Goal: Task Accomplishment & Management: Manage account settings

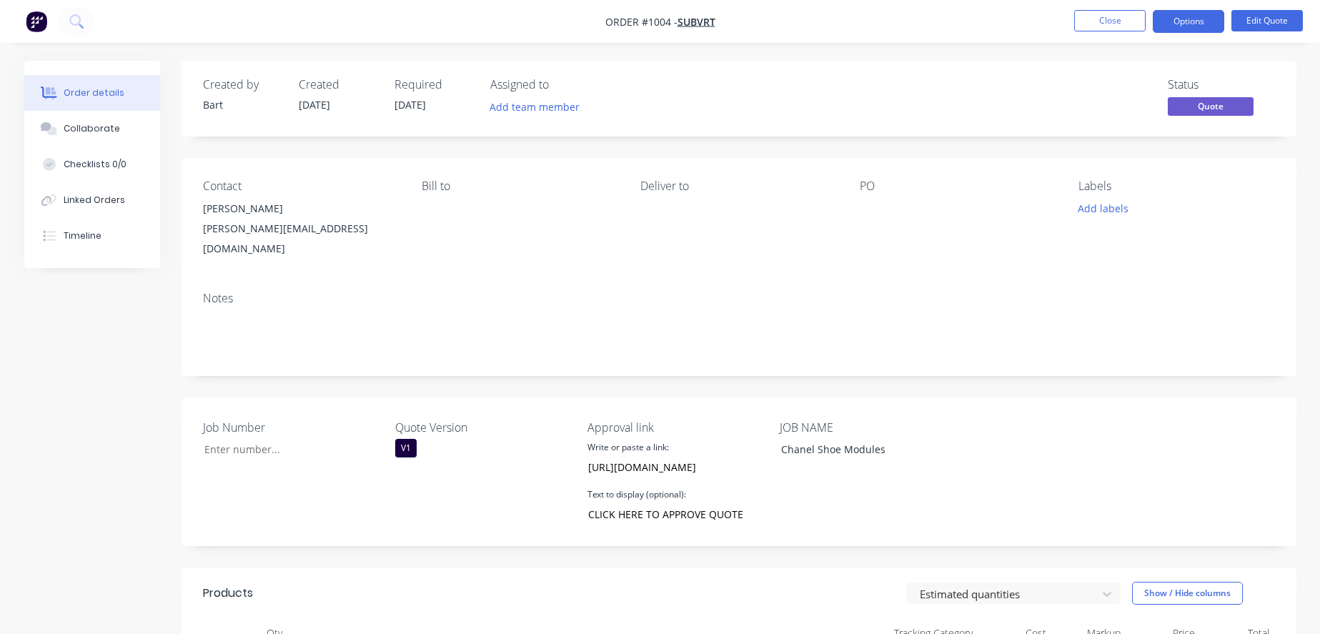
scroll to position [2603, 0]
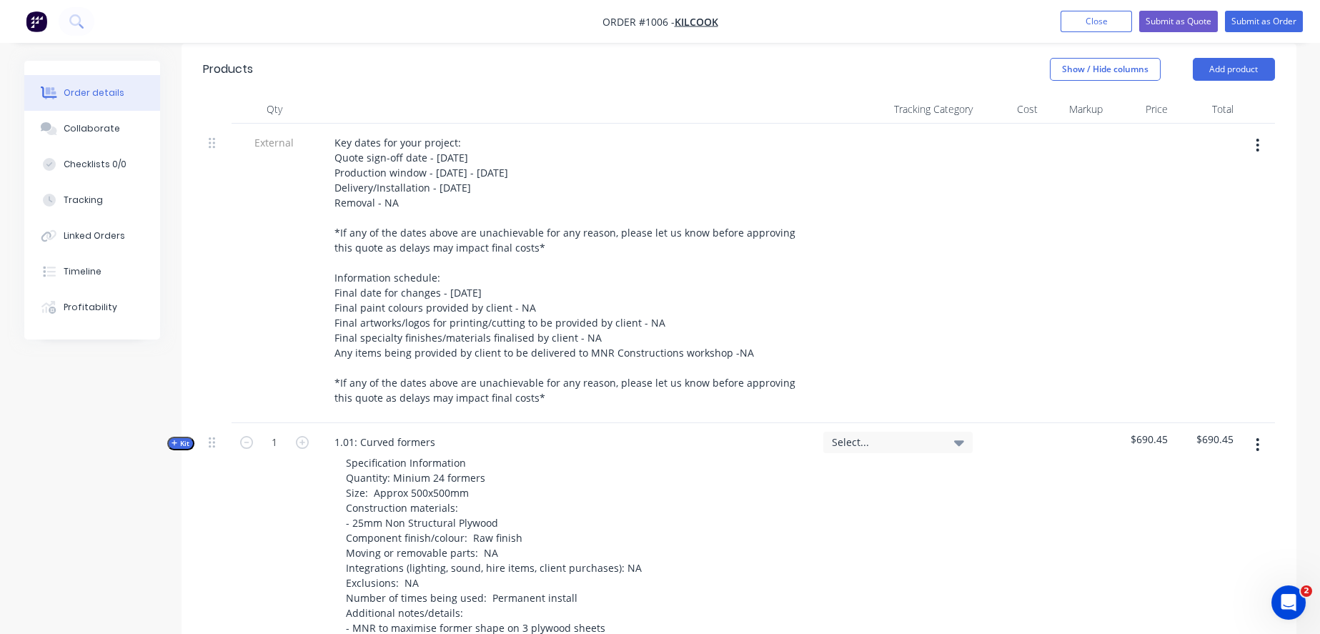
scroll to position [555, 0]
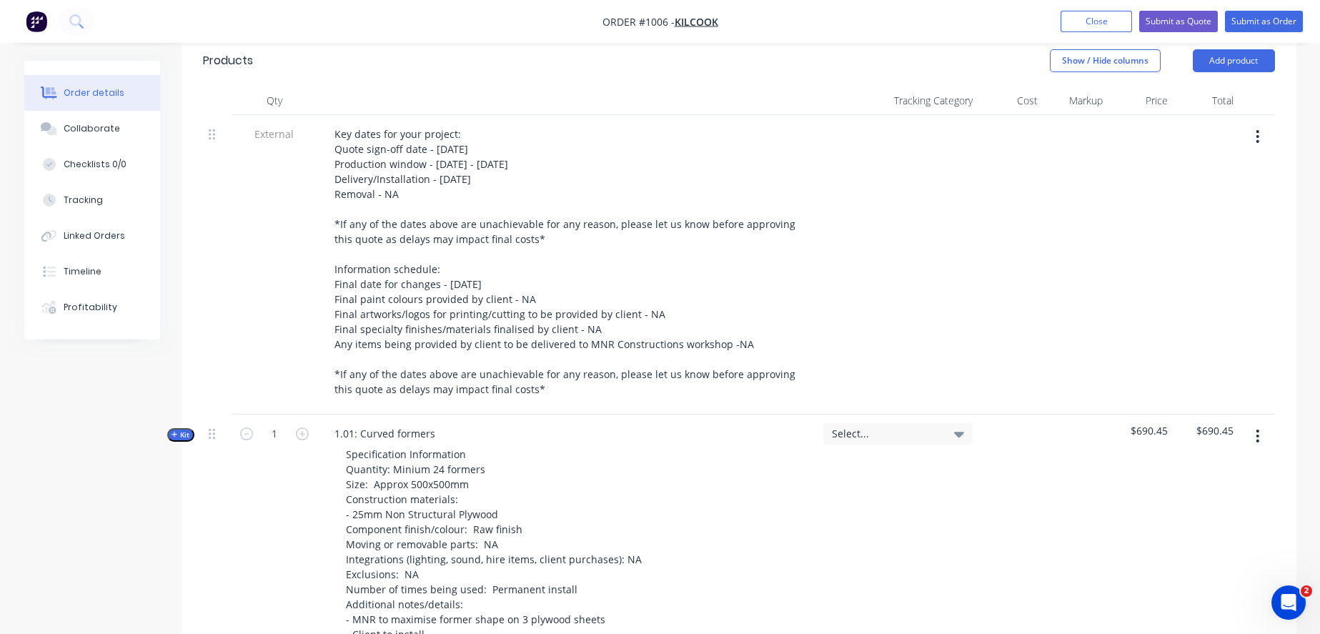
click at [1257, 442] on icon "button" at bounding box center [1258, 436] width 3 height 13
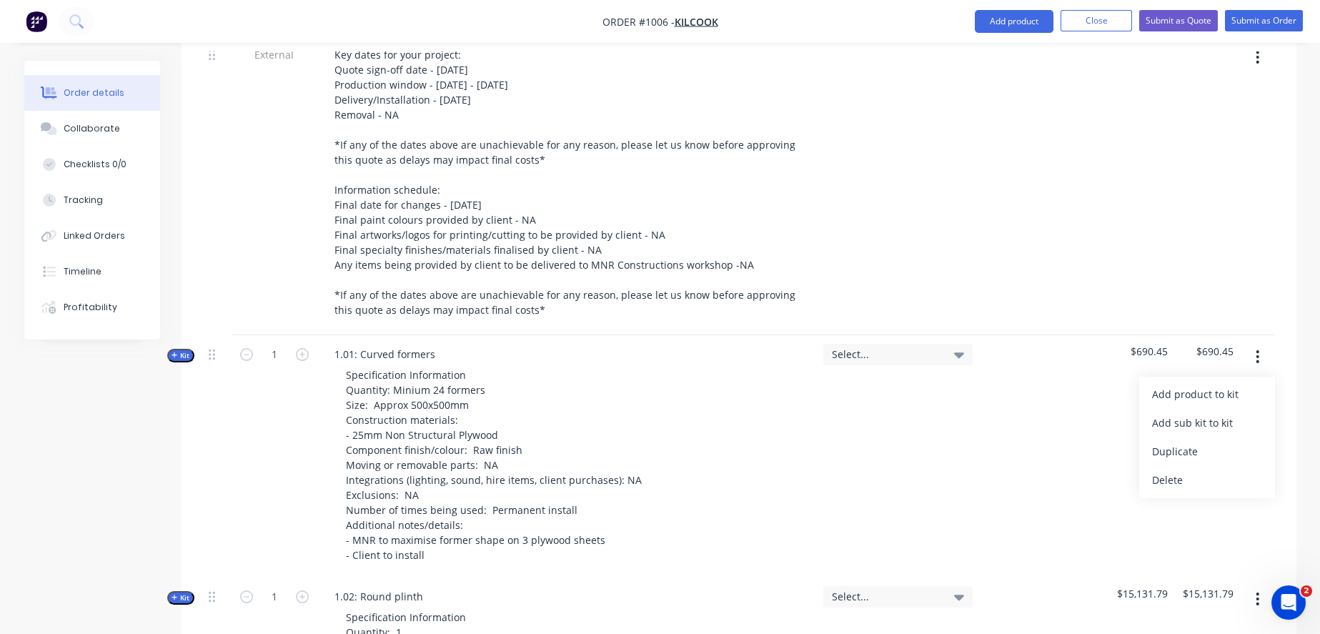
scroll to position [794, 0]
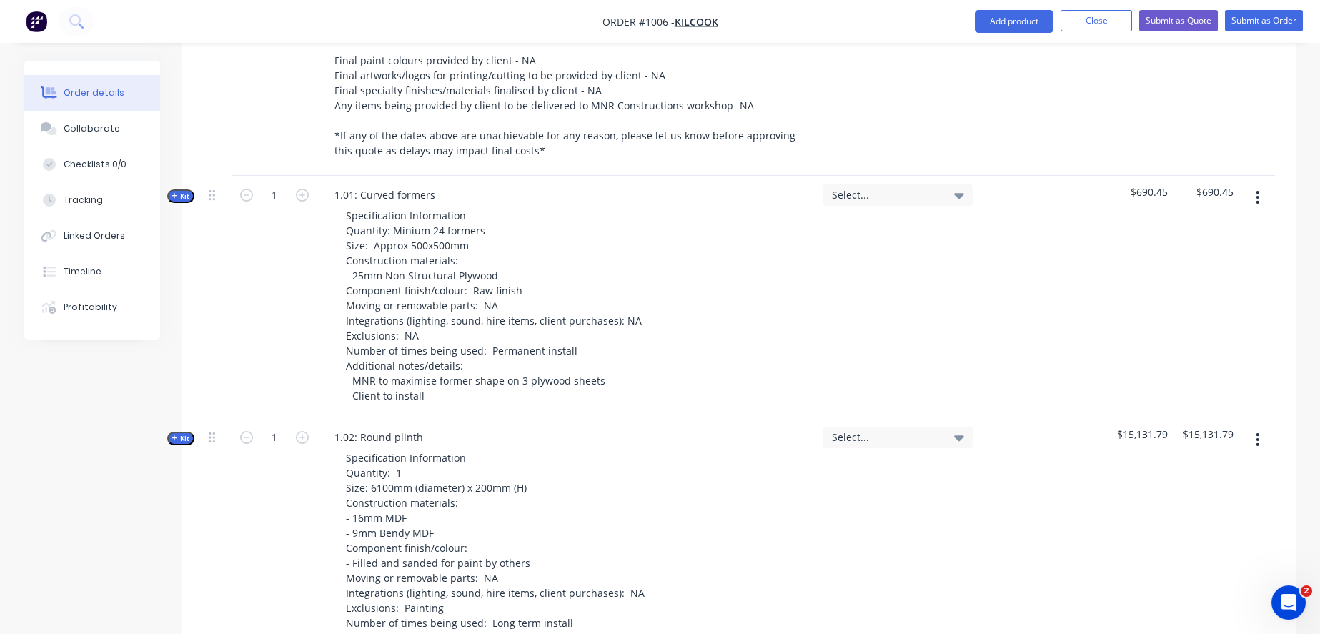
click at [190, 202] on span "Kit" at bounding box center [181, 196] width 19 height 11
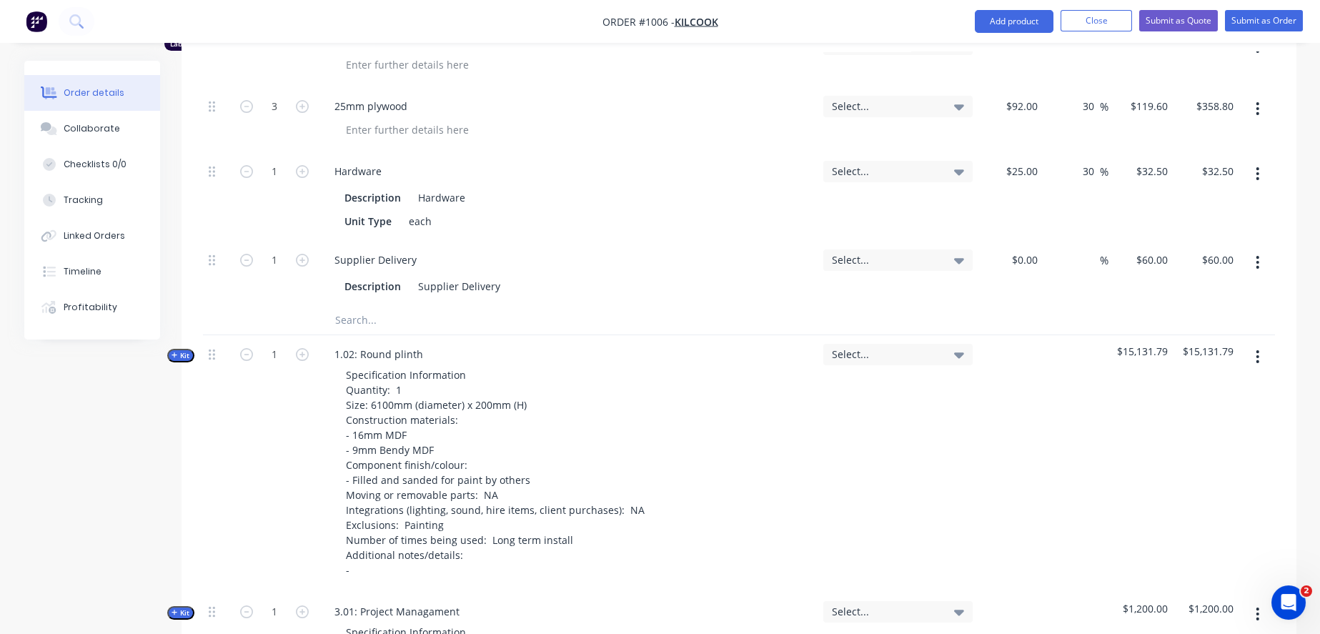
click at [190, 361] on span "Kit" at bounding box center [181, 355] width 19 height 11
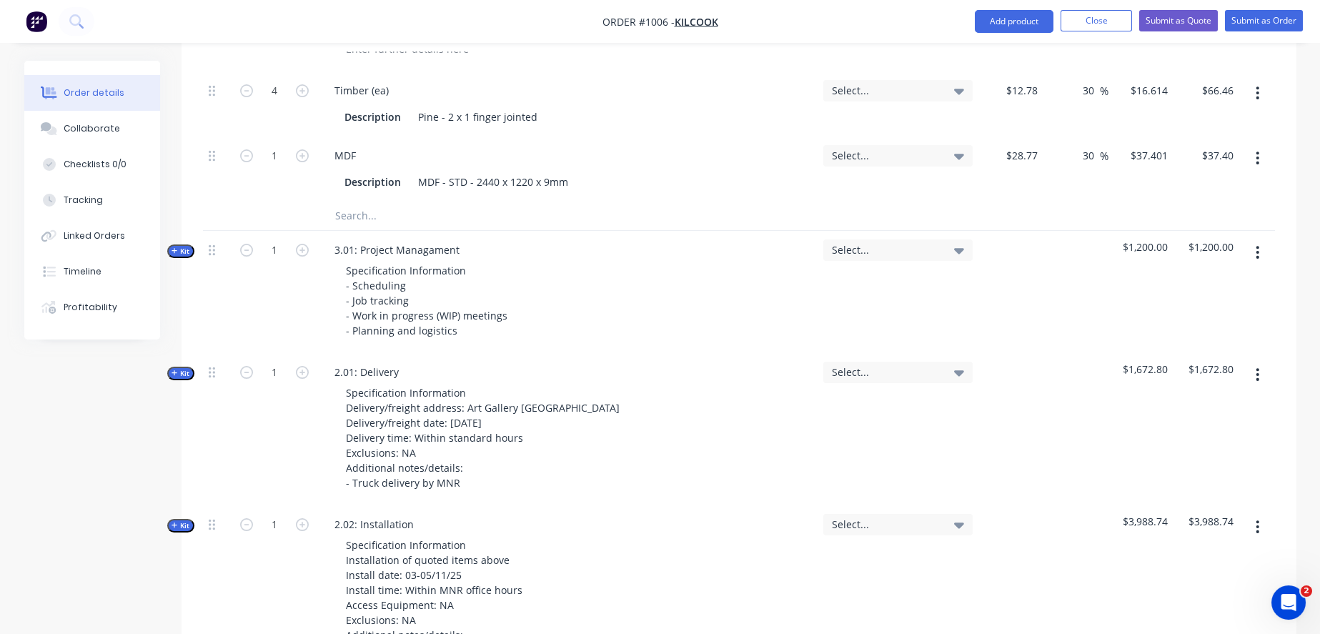
scroll to position [3494, 0]
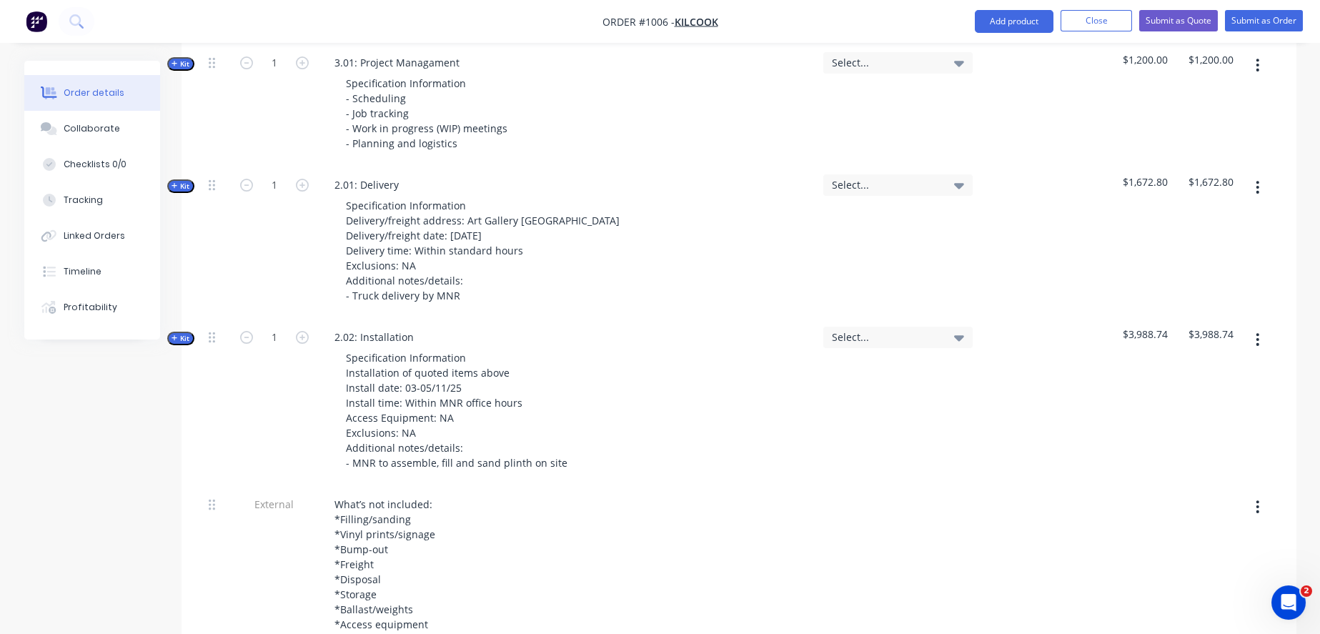
click at [186, 69] on span "Kit" at bounding box center [181, 64] width 19 height 11
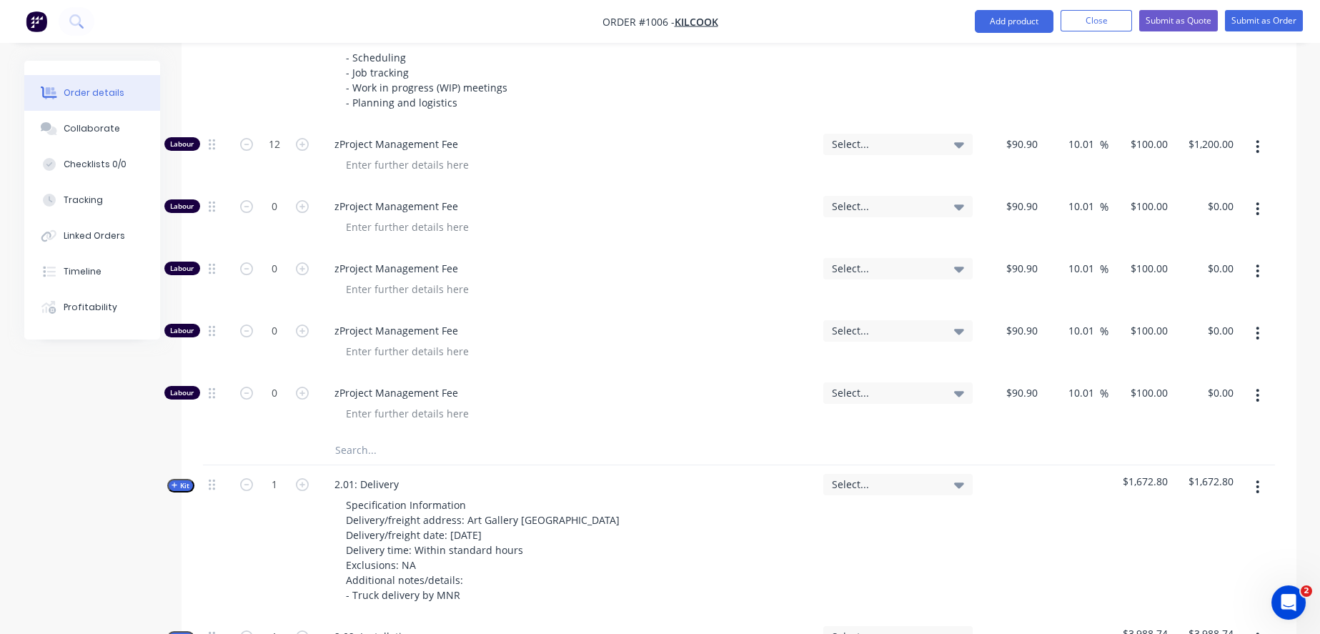
scroll to position [3574, 0]
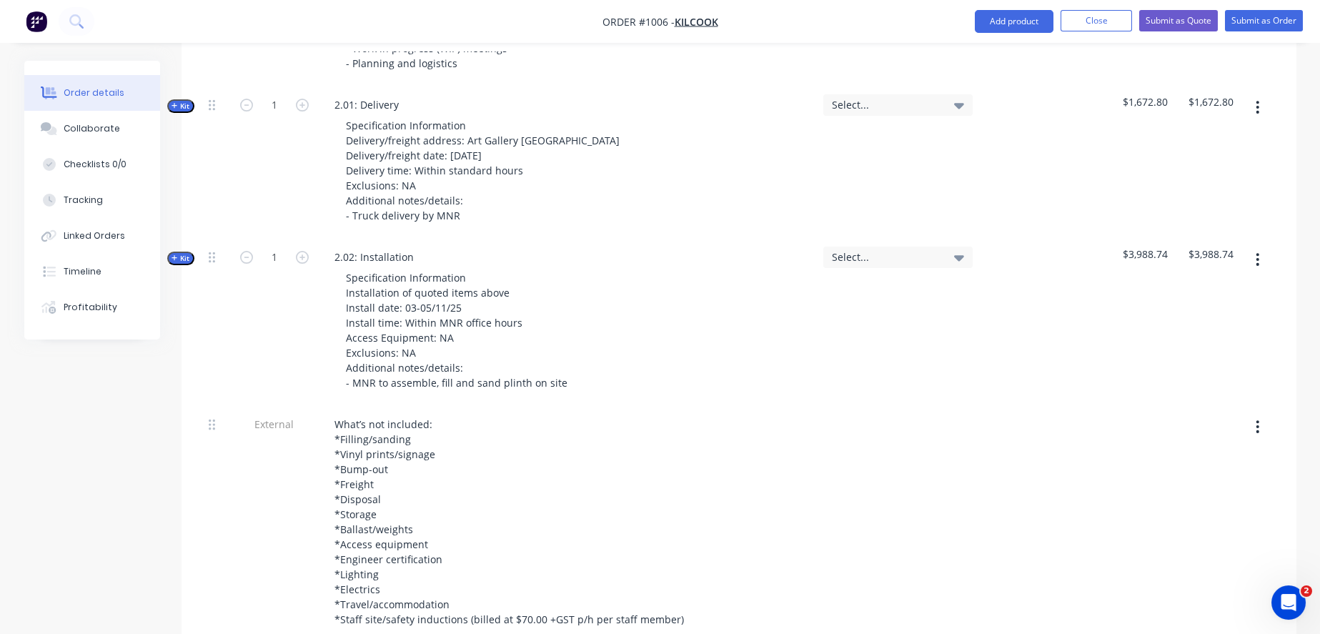
click at [185, 112] on span "Kit" at bounding box center [181, 106] width 19 height 11
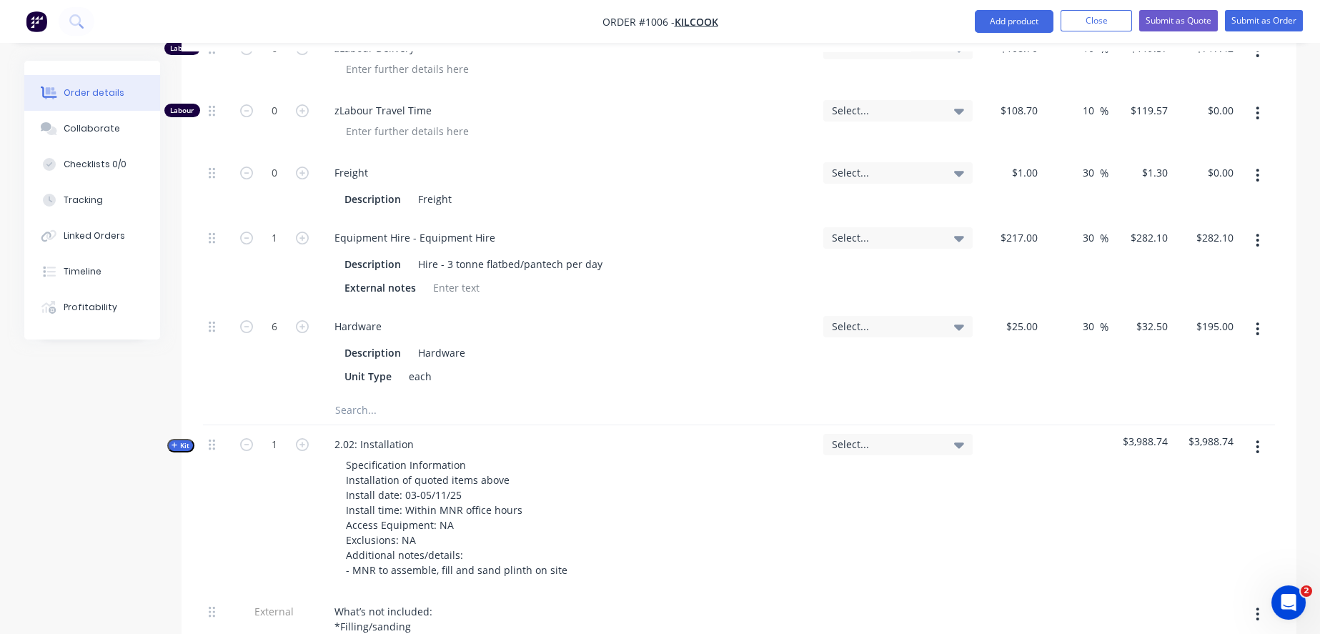
scroll to position [4129, 0]
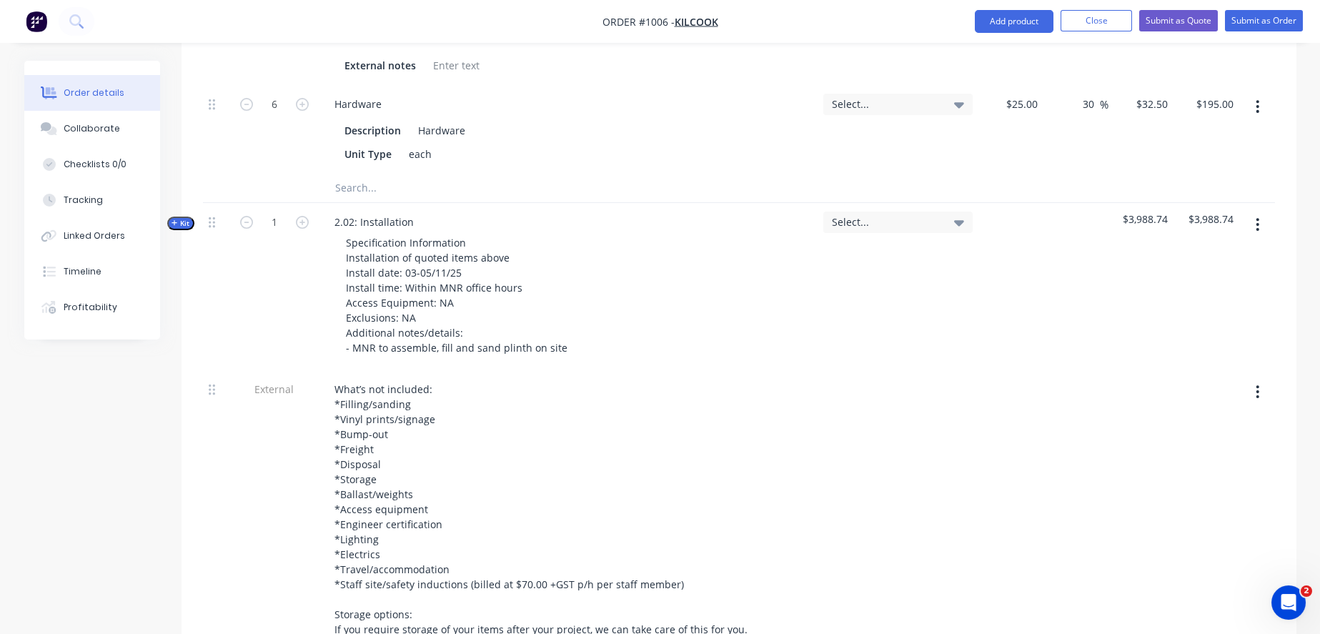
click at [177, 227] on icon "button" at bounding box center [175, 222] width 6 height 7
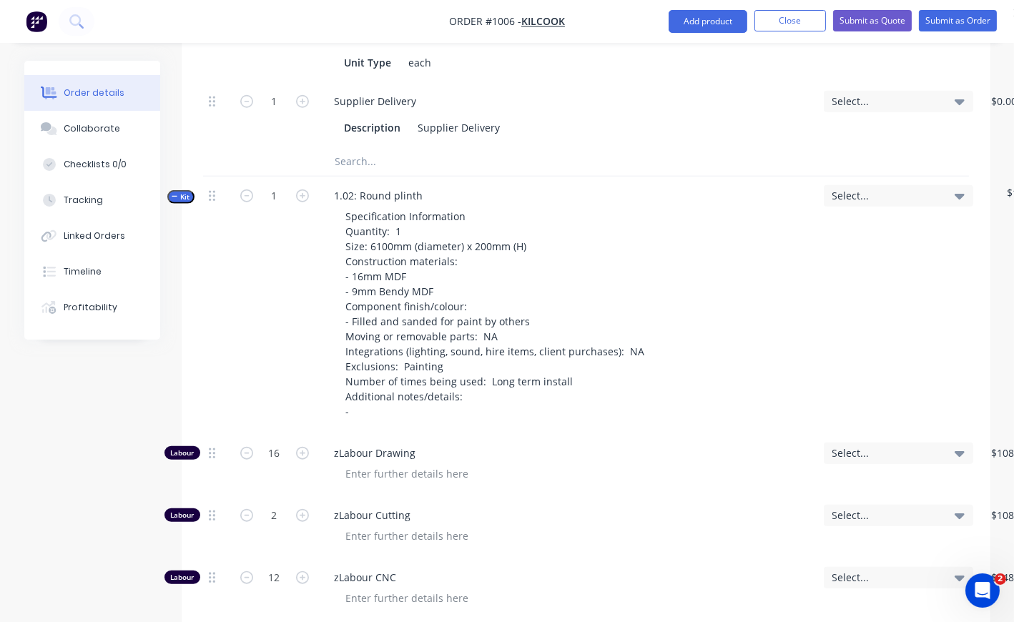
scroll to position [2462, 0]
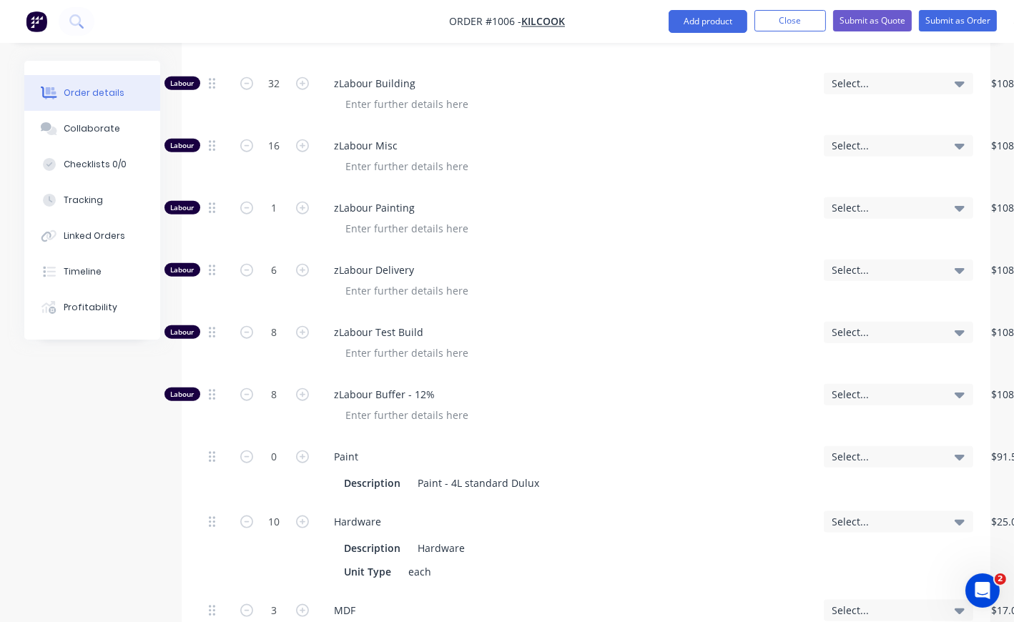
click at [67, 487] on div "Created by Bart Created 25/09/25 Required 25/09/25 Assigned to Add team member …" at bounding box center [507, 479] width 966 height 5761
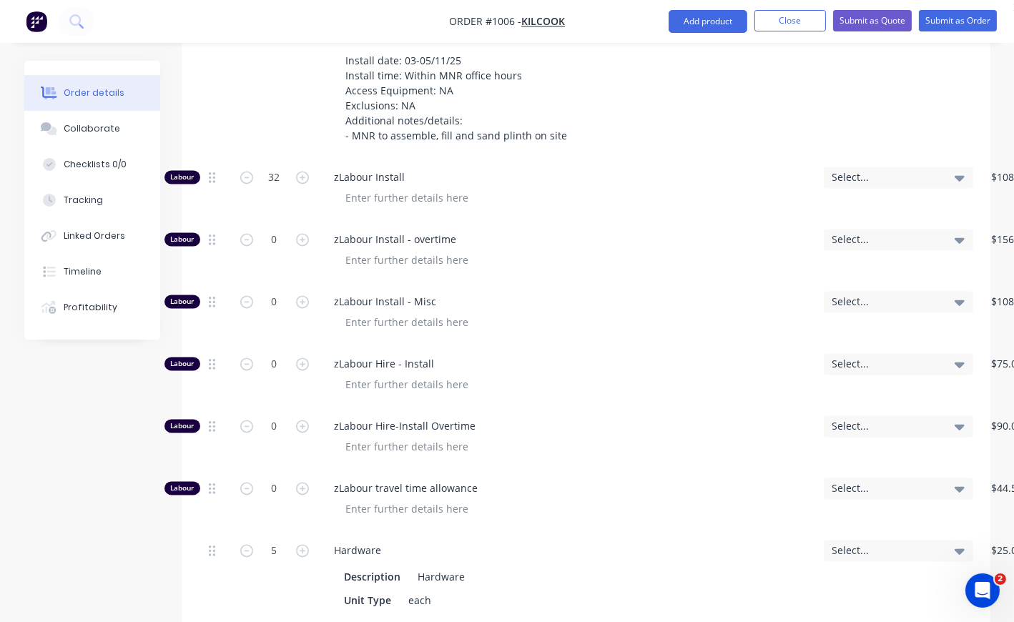
scroll to position [4343, 0]
click at [182, 15] on span "Kit" at bounding box center [181, 9] width 19 height 11
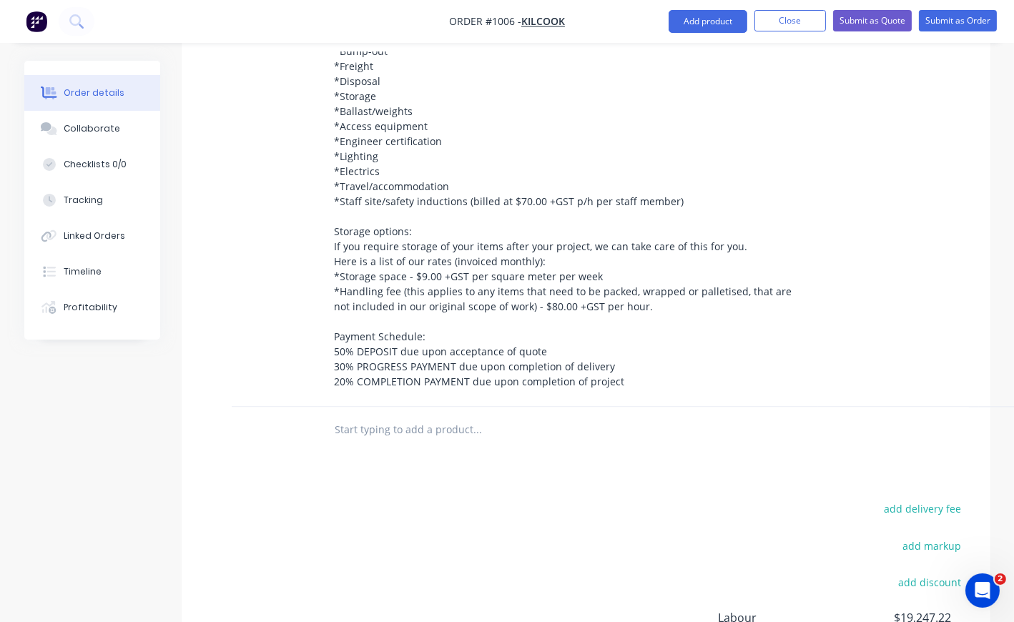
scroll to position [4433, 0]
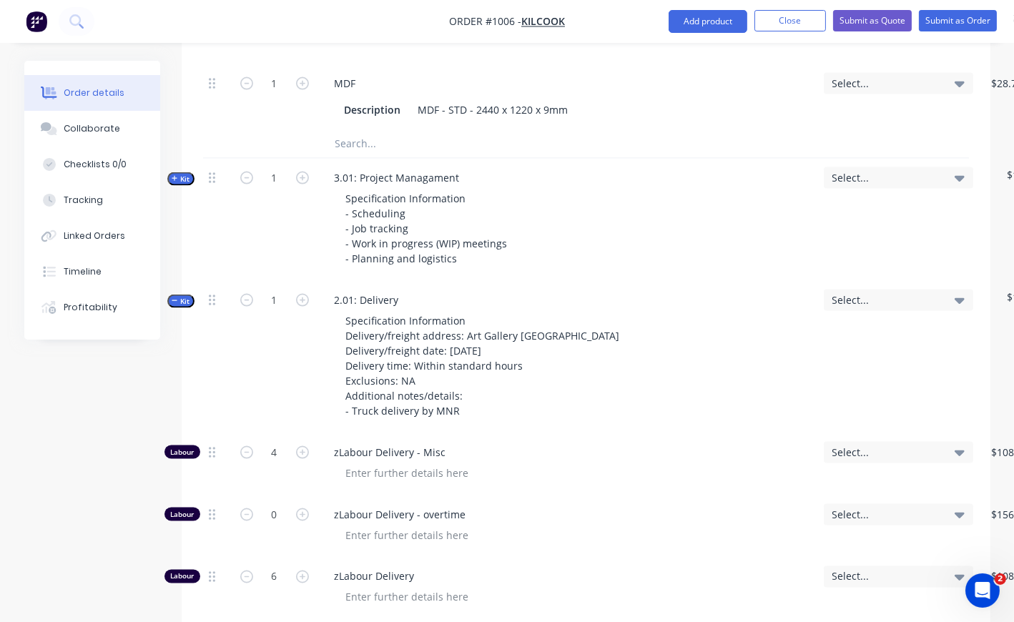
scroll to position [3415, 0]
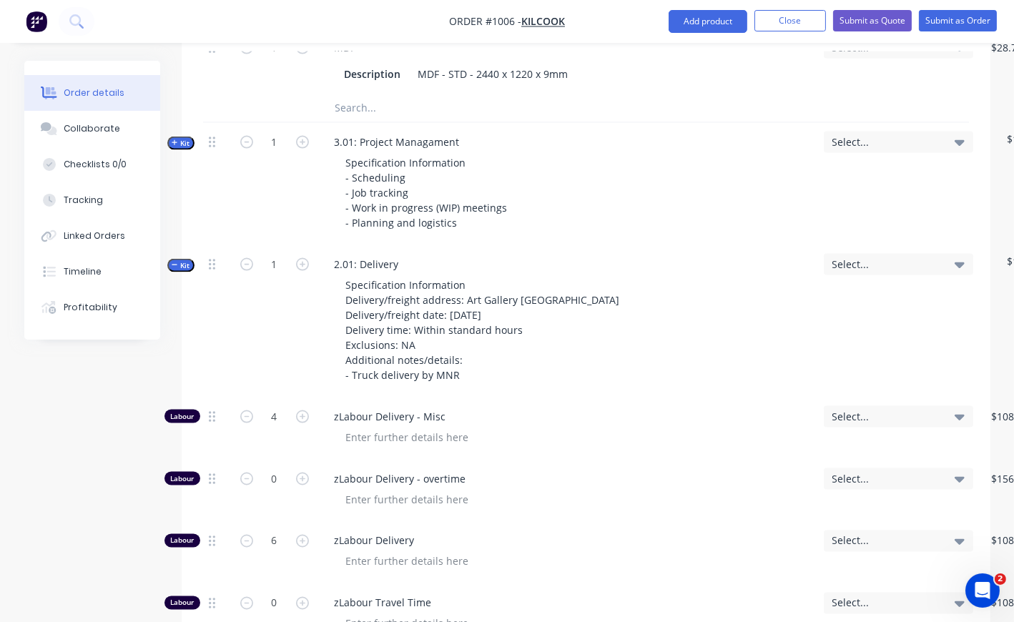
click at [179, 149] on span "Kit" at bounding box center [181, 143] width 19 height 11
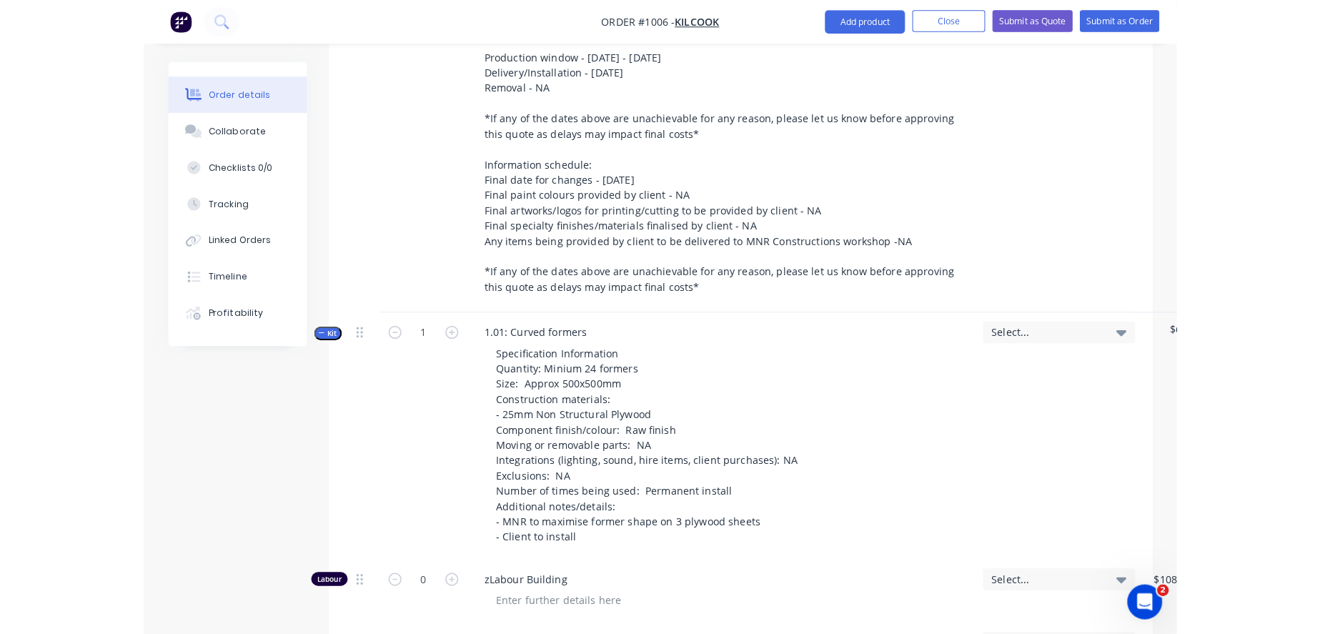
scroll to position [635, 0]
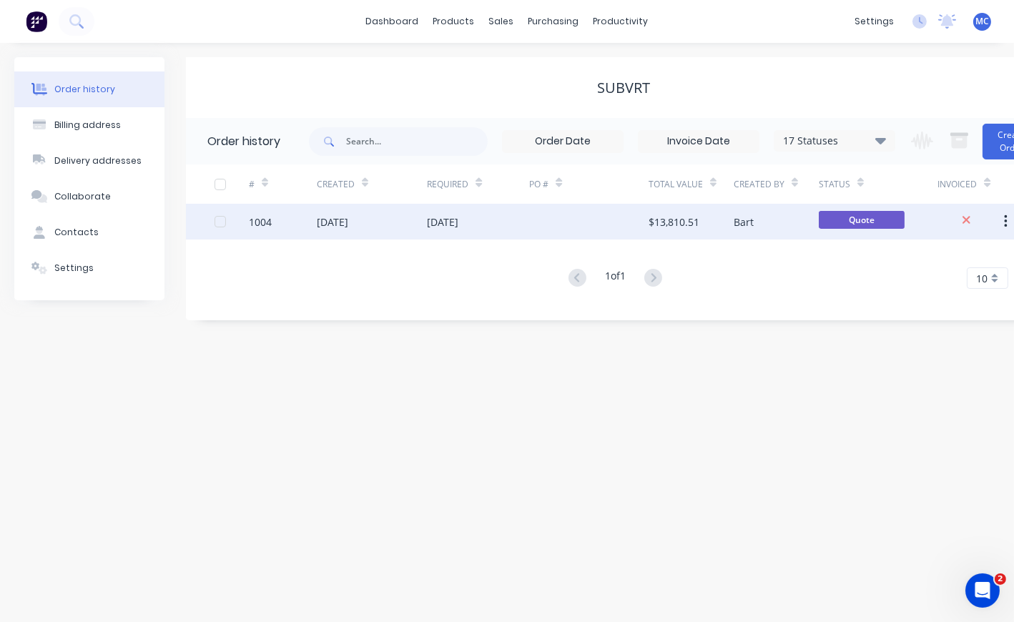
click at [348, 216] on div "[DATE]" at bounding box center [332, 221] width 31 height 15
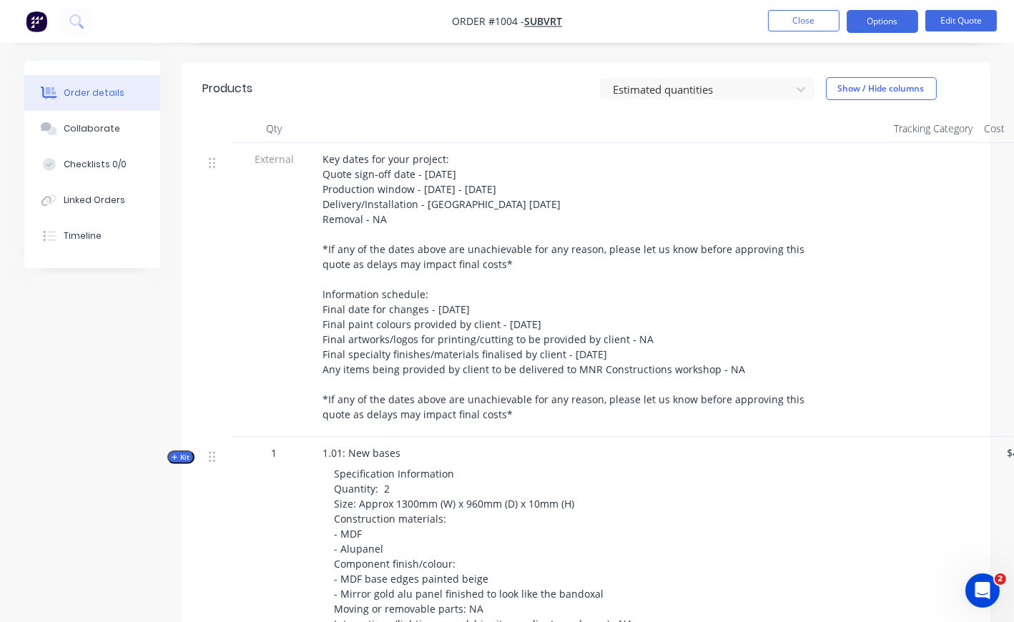
scroll to position [715, 0]
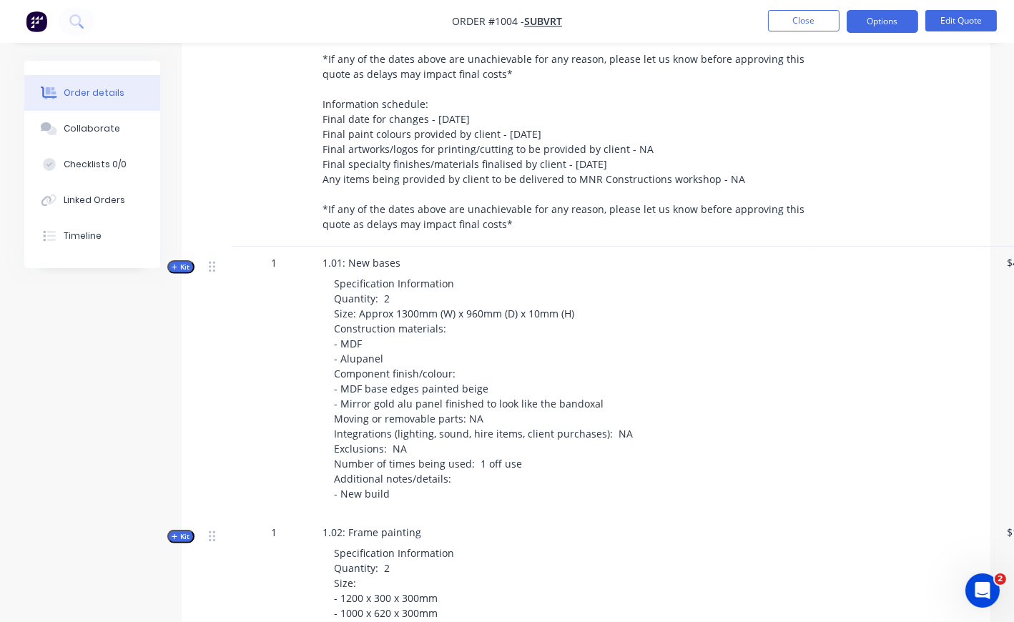
click at [185, 272] on span "Kit" at bounding box center [181, 267] width 19 height 11
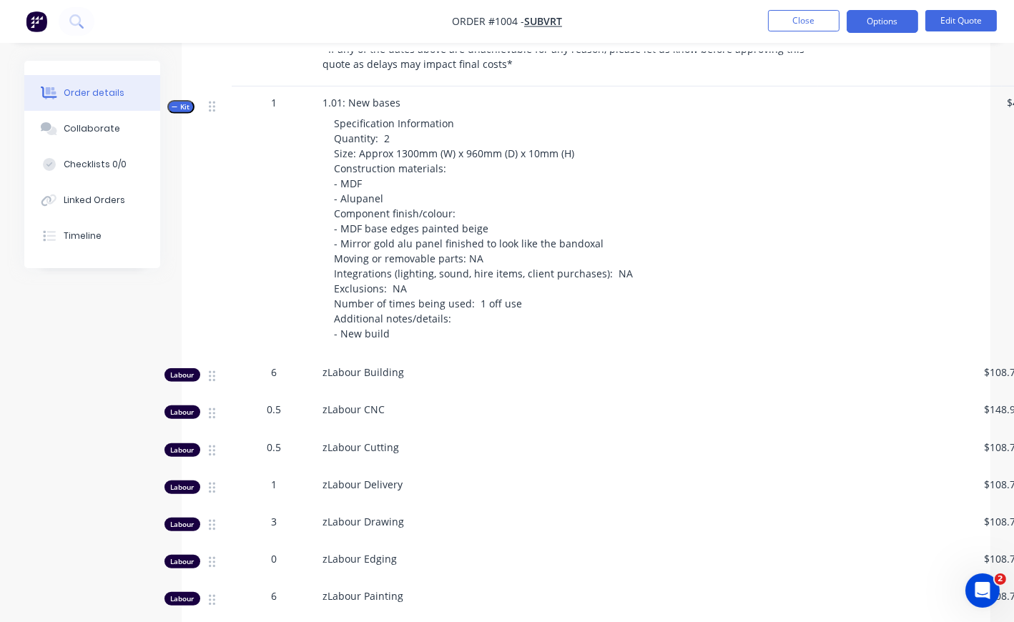
scroll to position [794, 0]
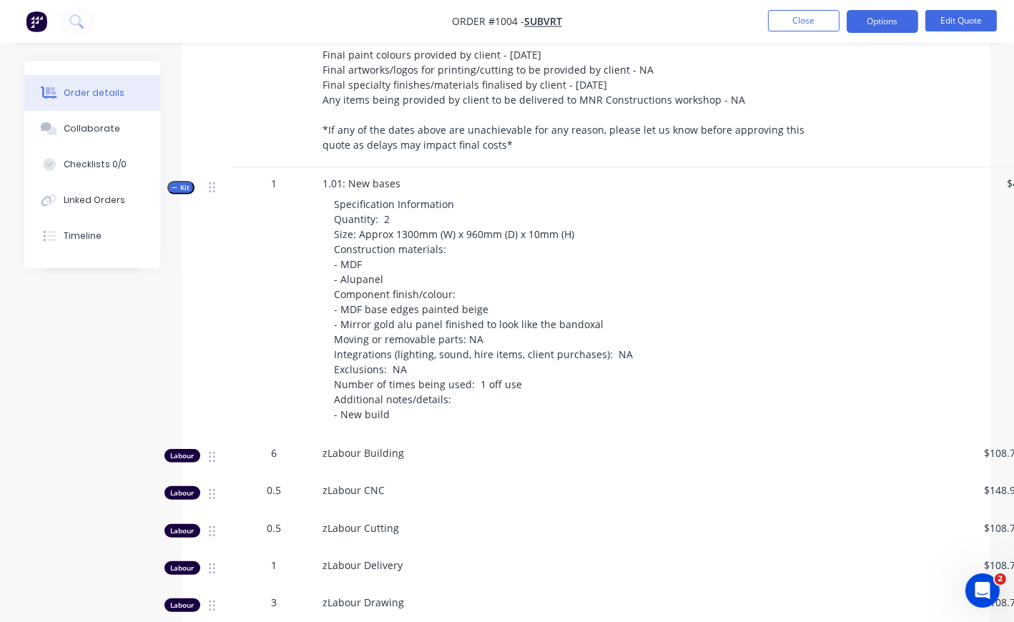
click at [184, 193] on span "Kit" at bounding box center [181, 187] width 19 height 11
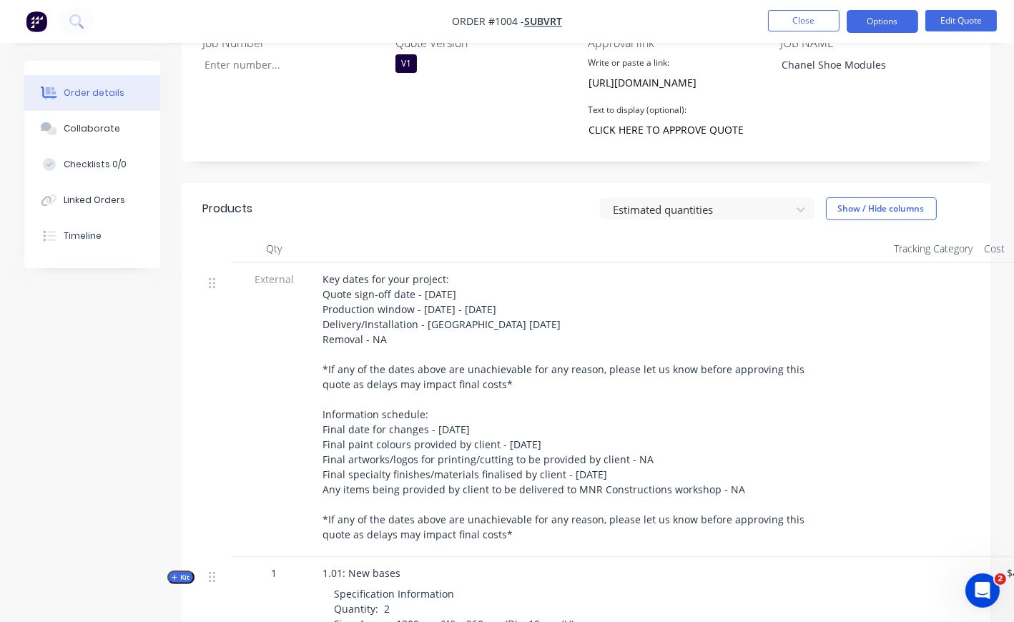
scroll to position [635, 0]
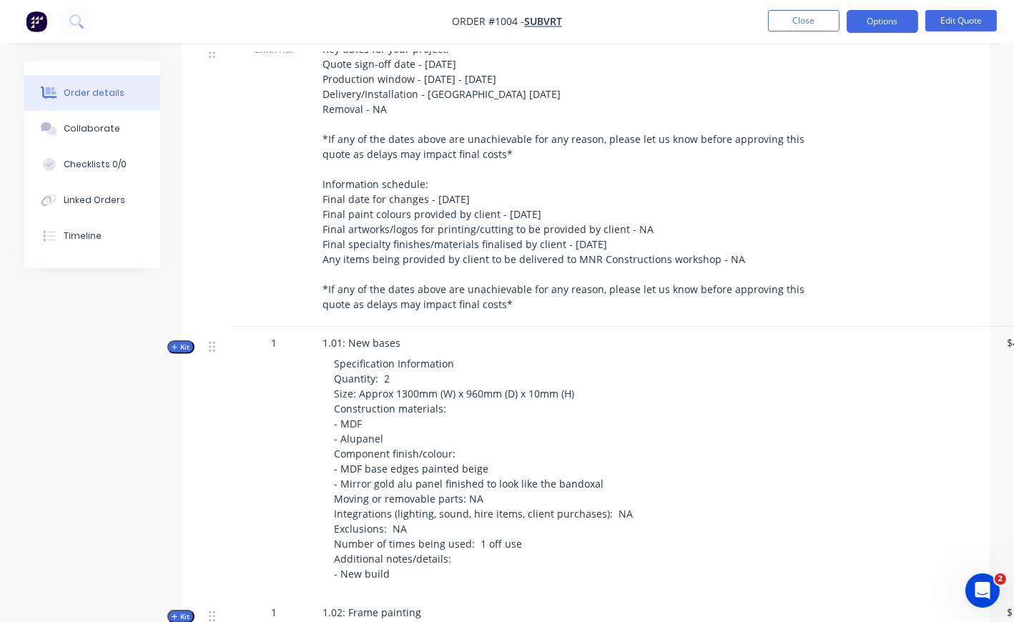
click at [187, 352] on span "Kit" at bounding box center [181, 347] width 19 height 11
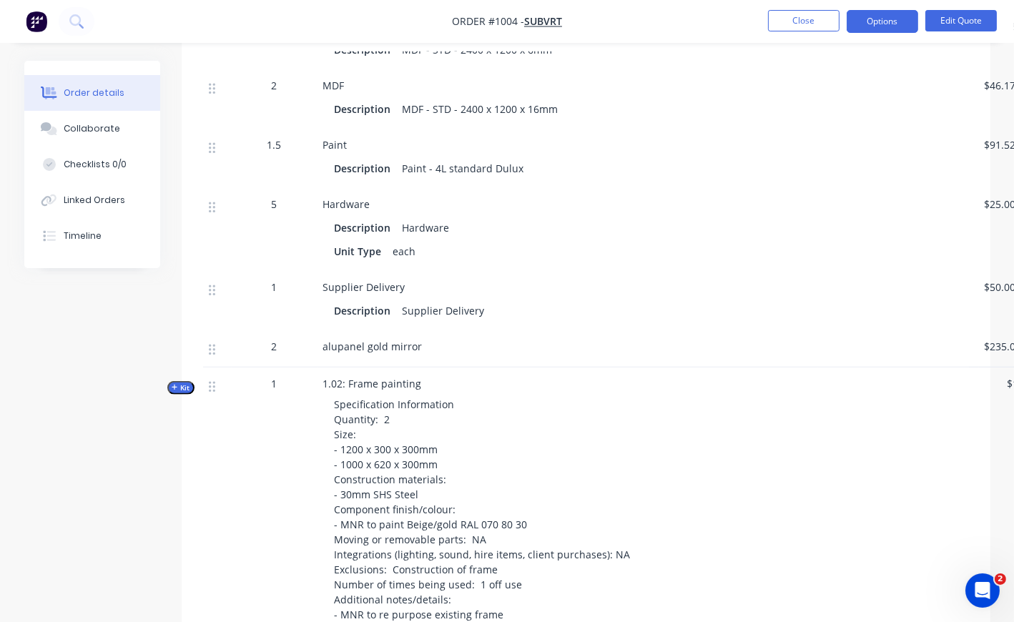
scroll to position [1747, 0]
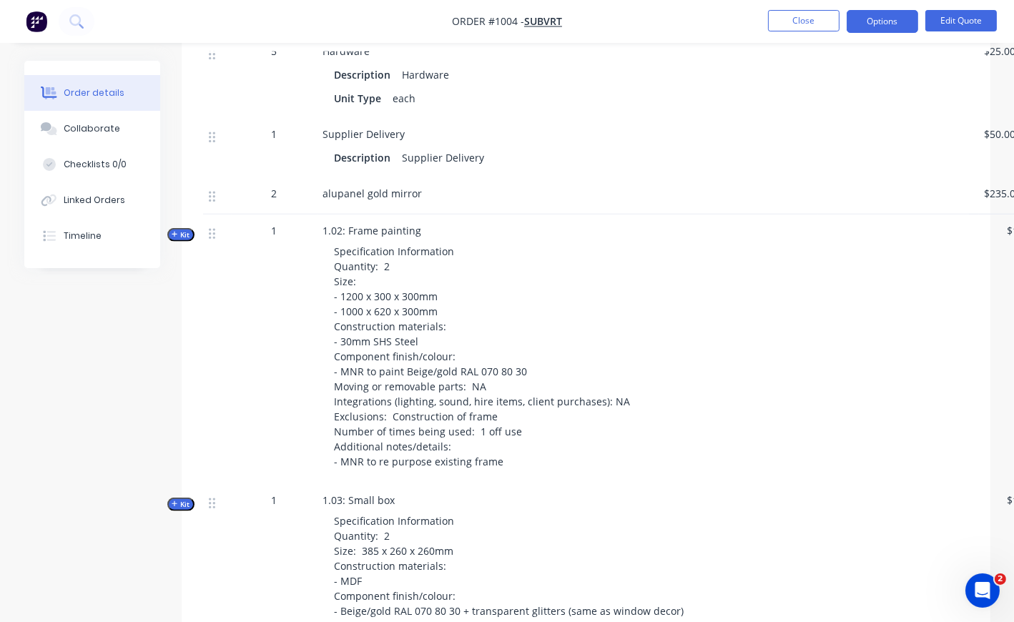
click at [186, 240] on span "Kit" at bounding box center [181, 234] width 19 height 11
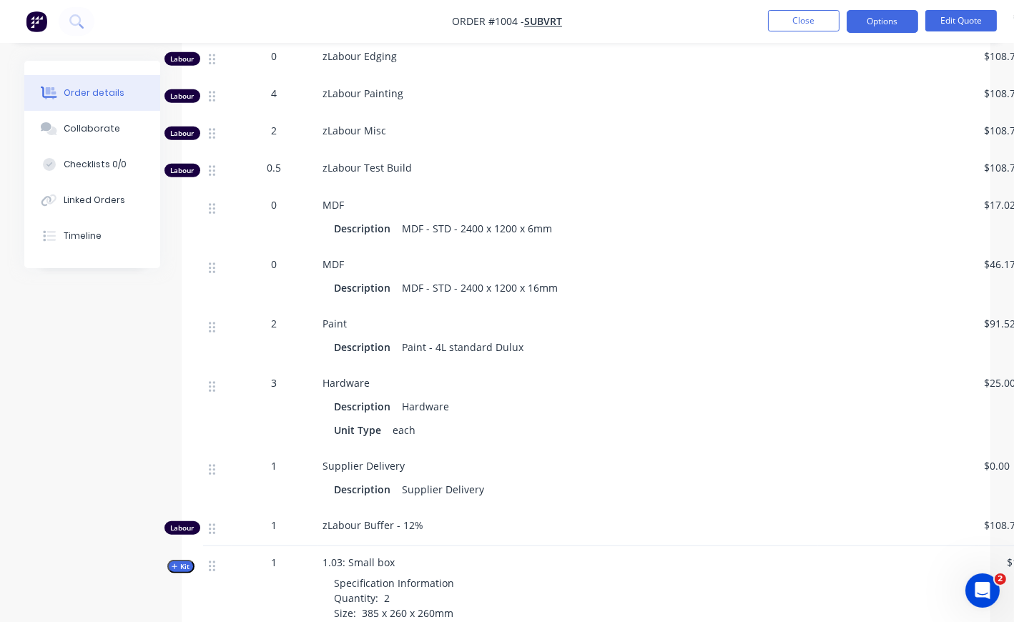
scroll to position [2541, 0]
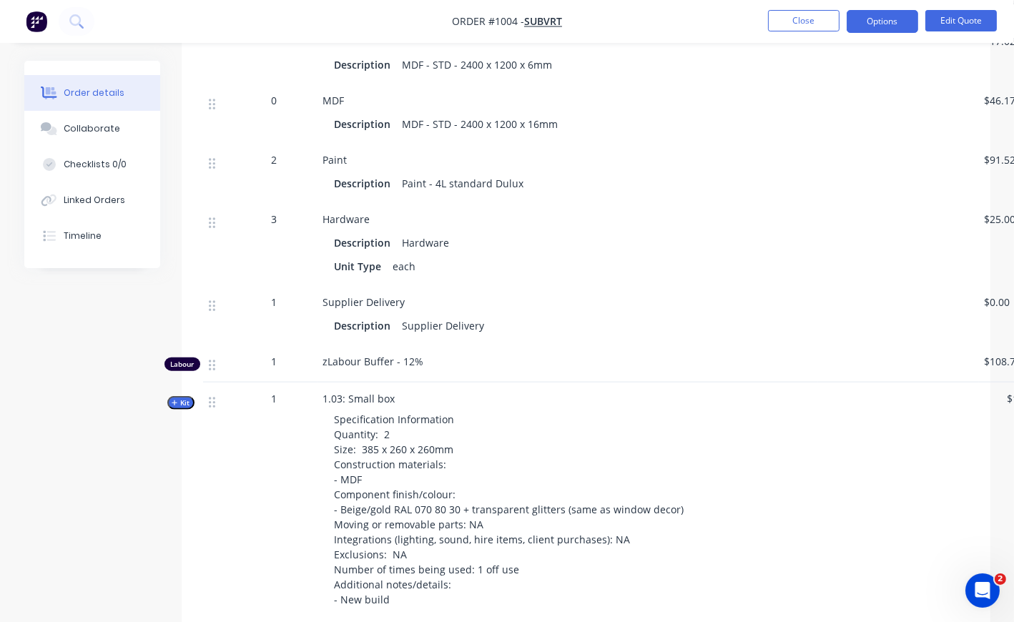
click at [188, 408] on span "Kit" at bounding box center [181, 402] width 19 height 11
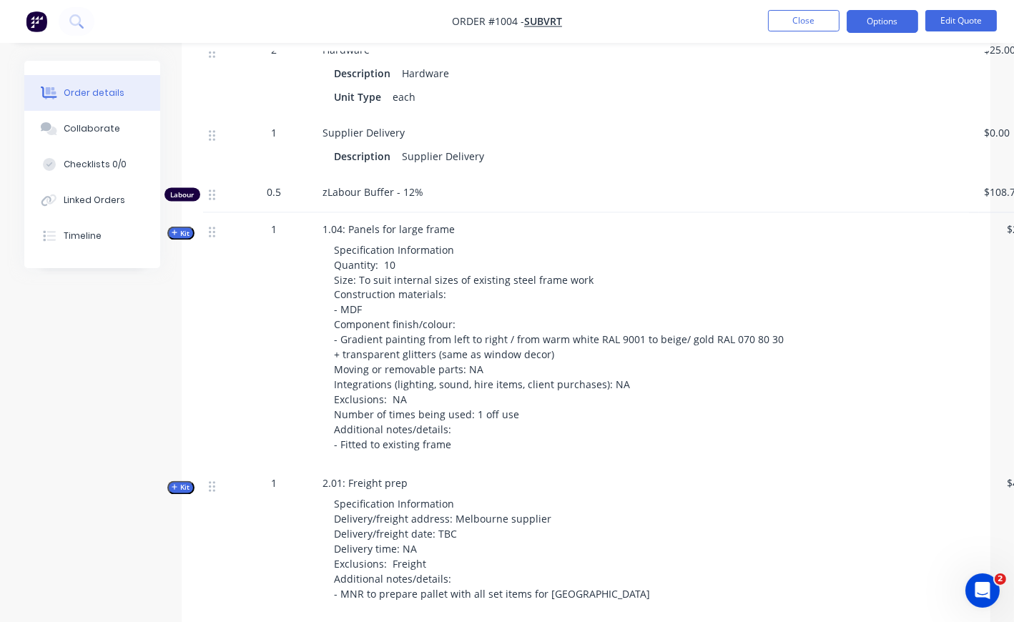
scroll to position [3812, 0]
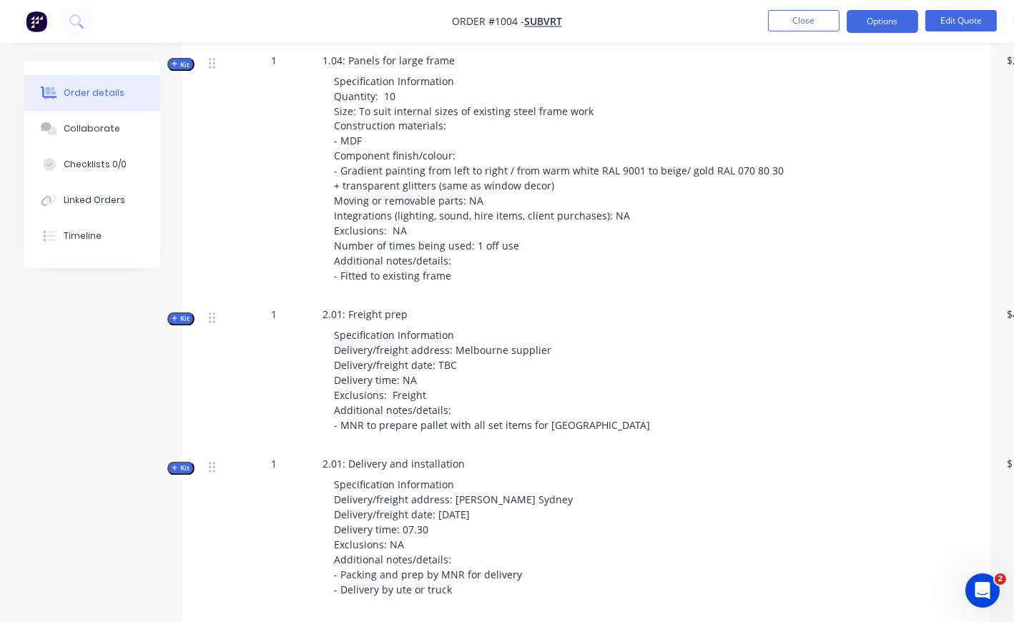
click at [184, 70] on span "Kit" at bounding box center [181, 64] width 19 height 11
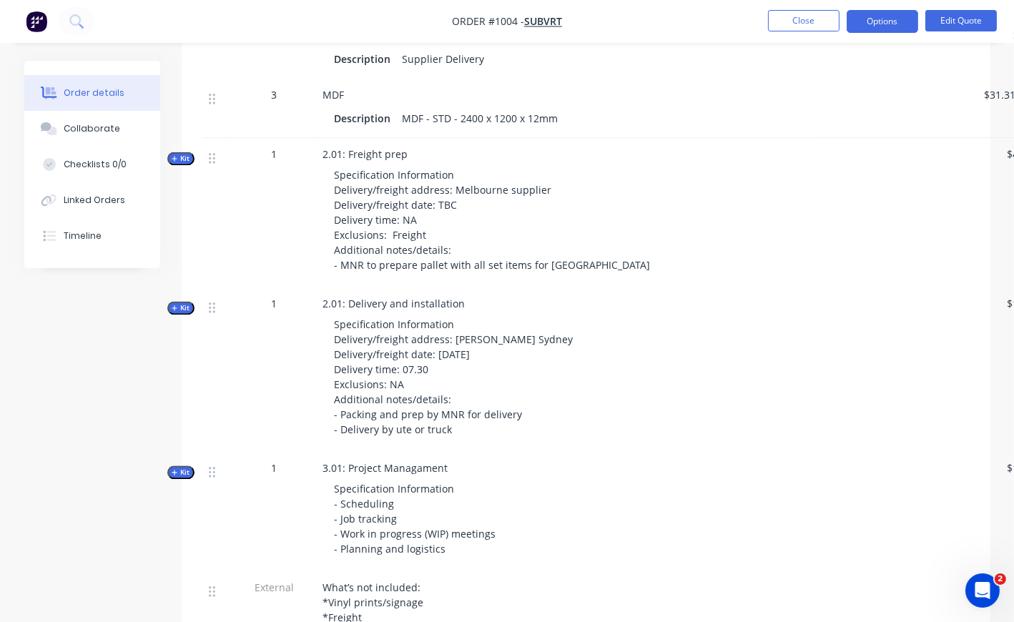
click at [181, 164] on span "Kit" at bounding box center [181, 158] width 19 height 11
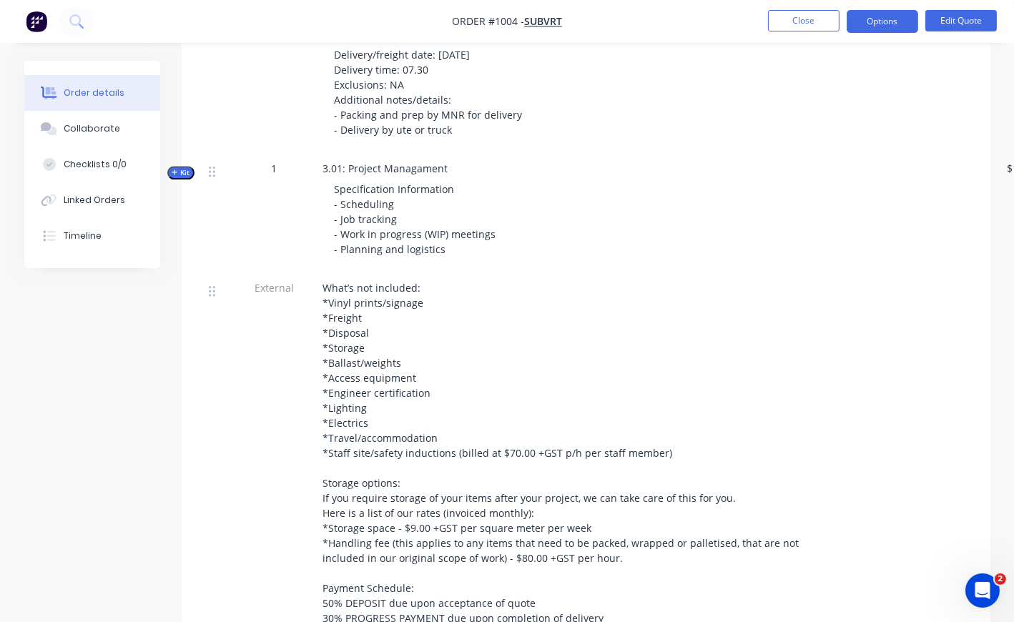
scroll to position [5400, 0]
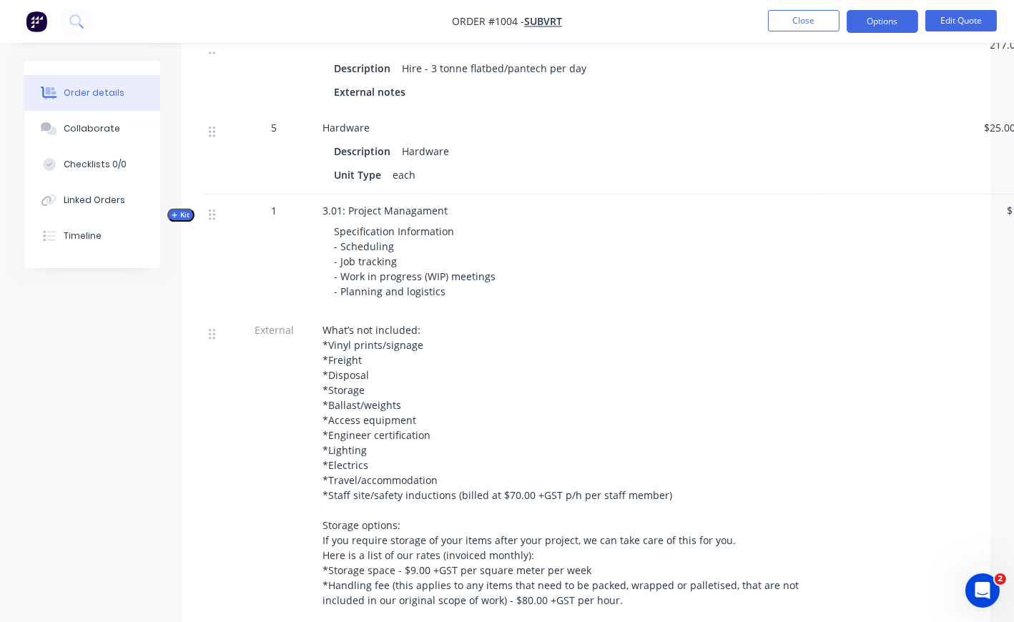
scroll to position [5798, 0]
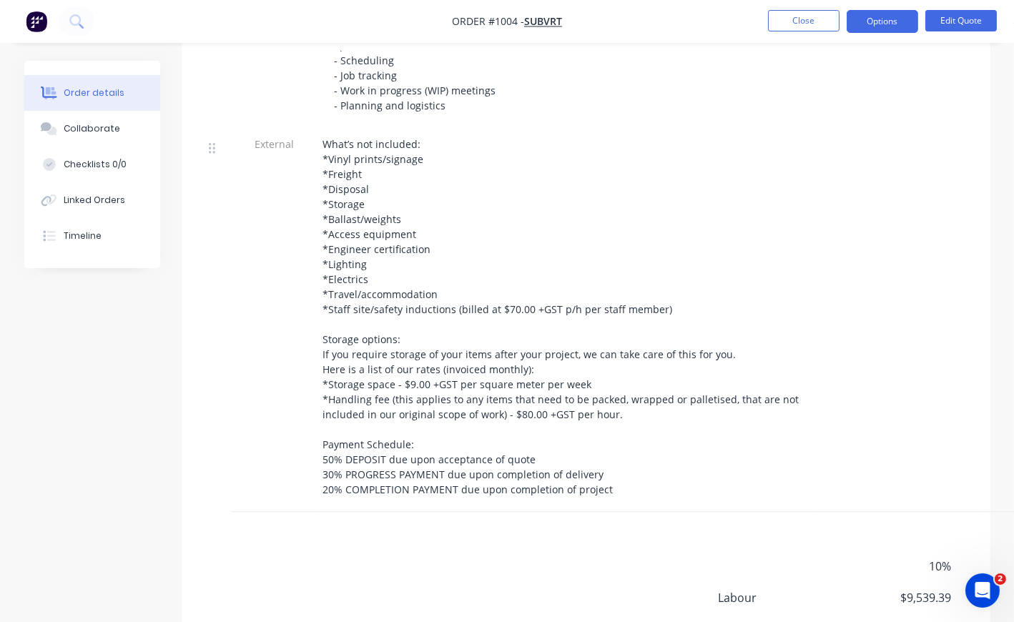
click at [178, 33] on icon "button" at bounding box center [175, 29] width 6 height 7
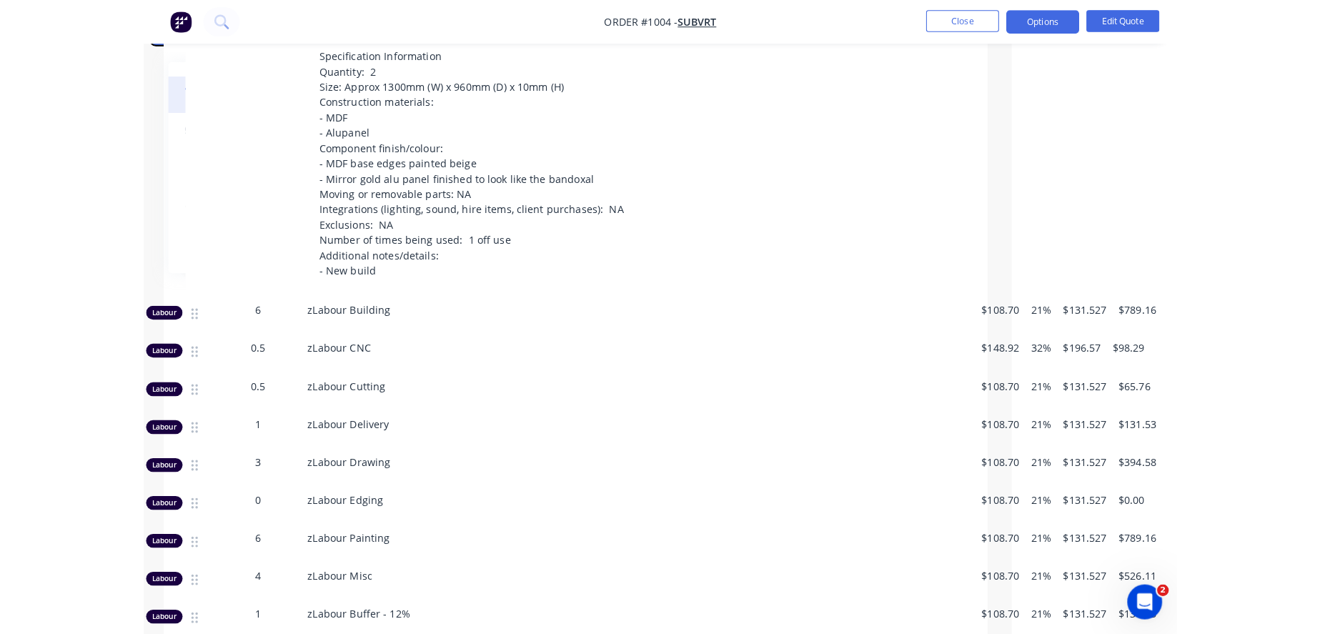
scroll to position [943, 0]
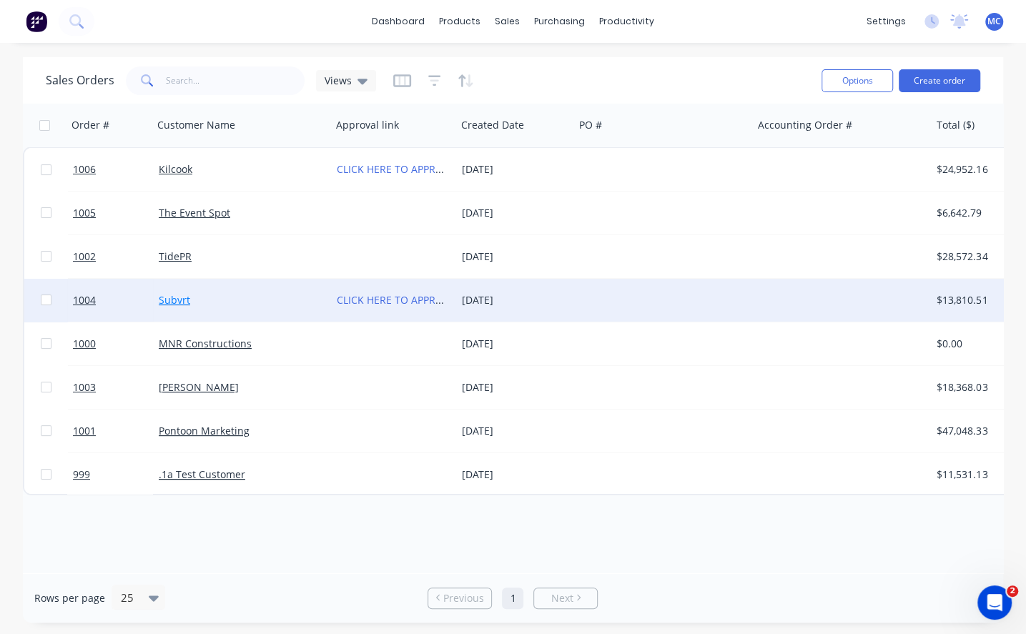
click at [172, 302] on link "Subvrt" at bounding box center [174, 300] width 31 height 14
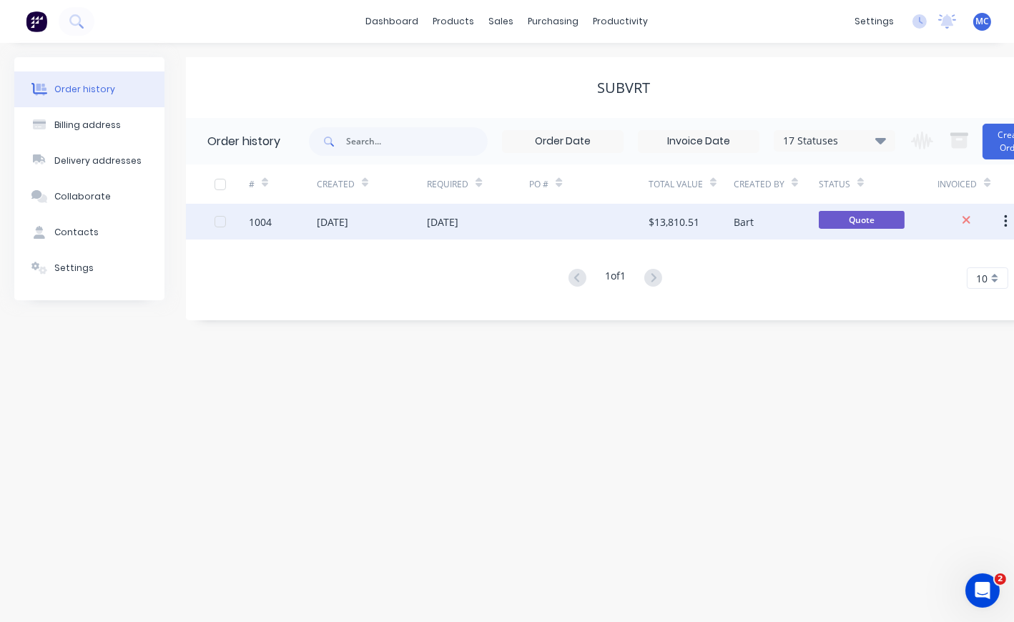
click at [319, 214] on div "[DATE]" at bounding box center [332, 221] width 31 height 15
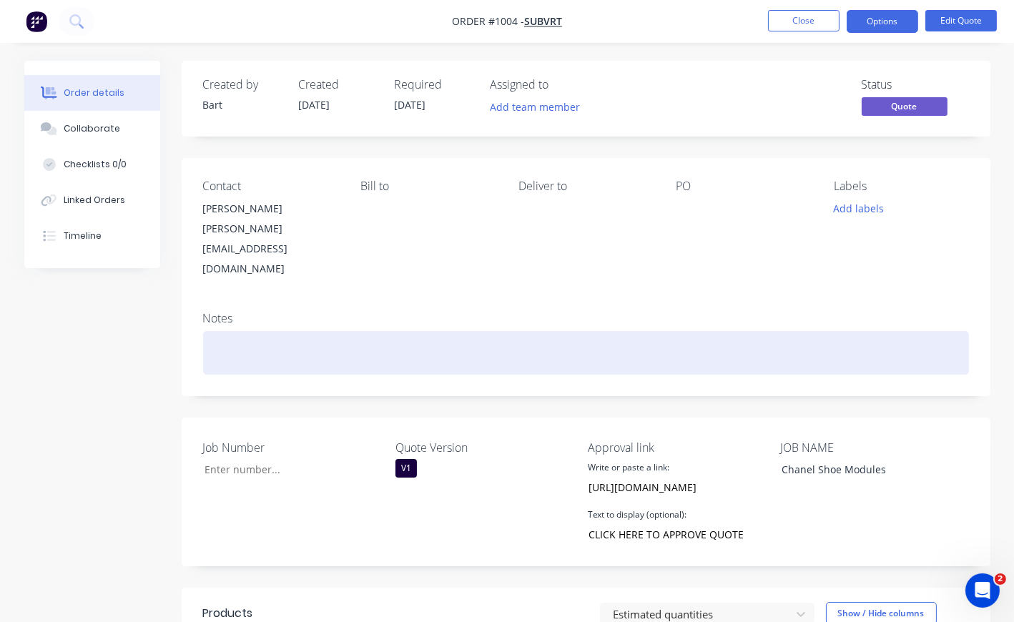
scroll to position [397, 0]
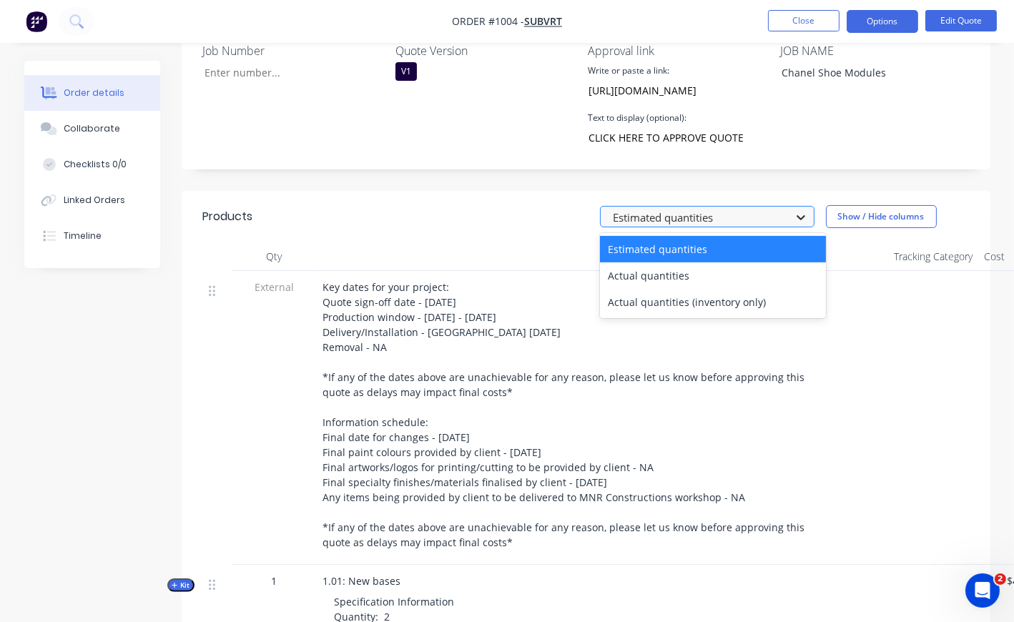
click at [796, 210] on icon at bounding box center [800, 217] width 14 height 14
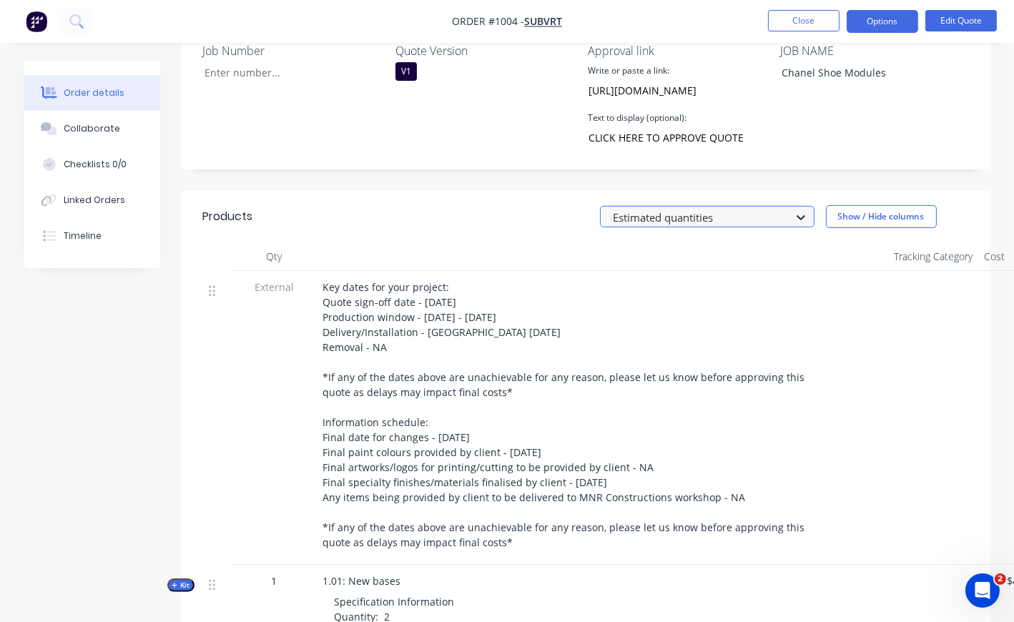
click at [796, 210] on icon at bounding box center [800, 217] width 14 height 14
click at [864, 209] on button "Show / Hide columns" at bounding box center [881, 216] width 111 height 23
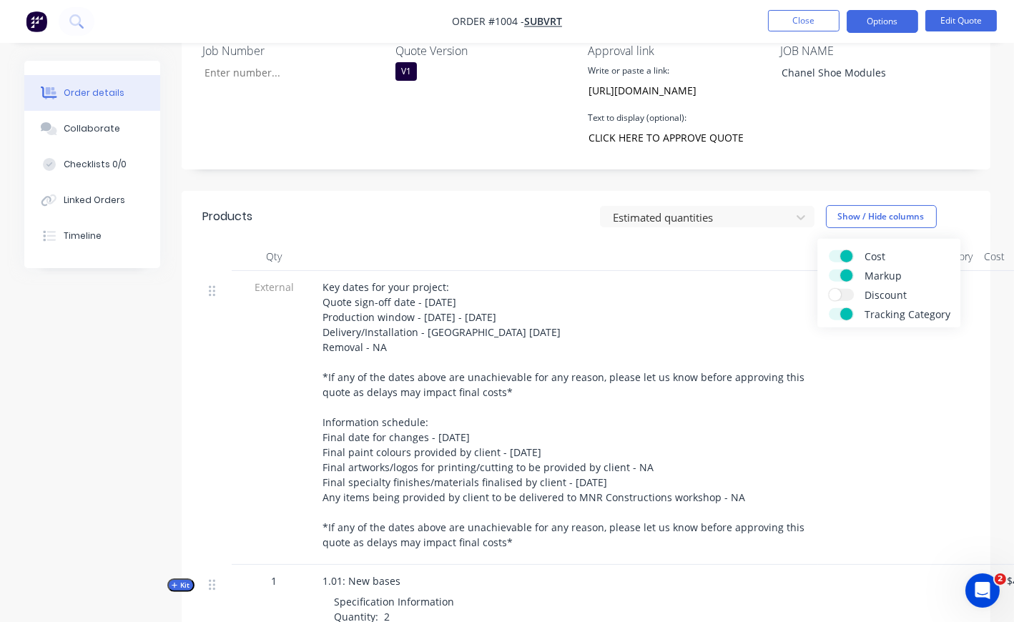
click at [848, 257] on span at bounding box center [846, 256] width 12 height 12
click at [828, 250] on input "Cost" at bounding box center [828, 250] width 0 height 0
click at [846, 277] on span at bounding box center [846, 275] width 12 height 12
click at [828, 269] on input "Markup" at bounding box center [828, 269] width 0 height 0
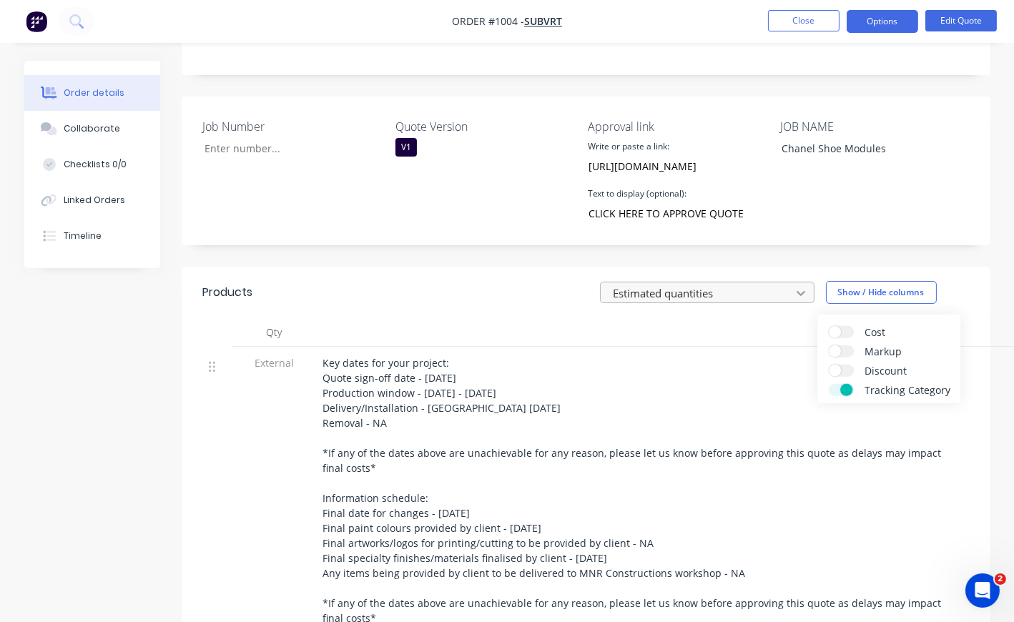
scroll to position [317, 0]
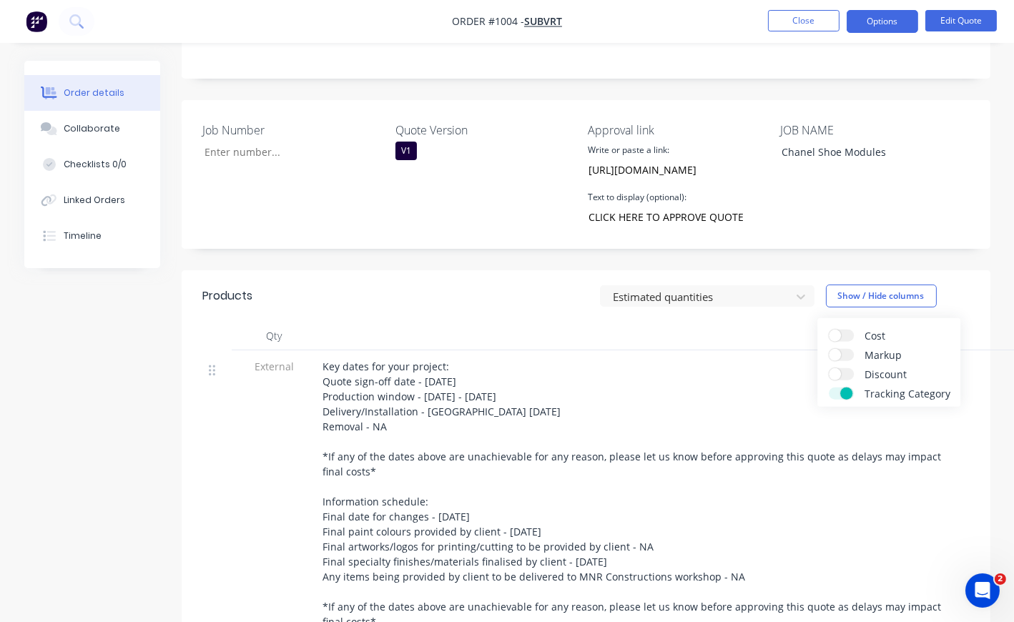
click at [765, 359] on div "Key dates for your project: Quote sign-off date - [DATE] Production window - [D…" at bounding box center [639, 494] width 632 height 270
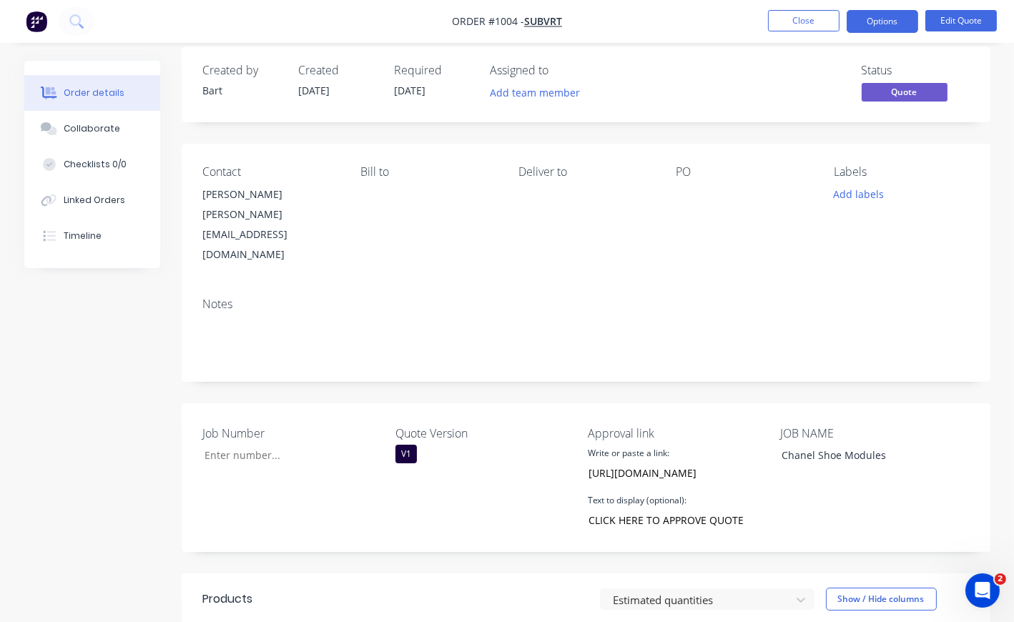
scroll to position [0, 0]
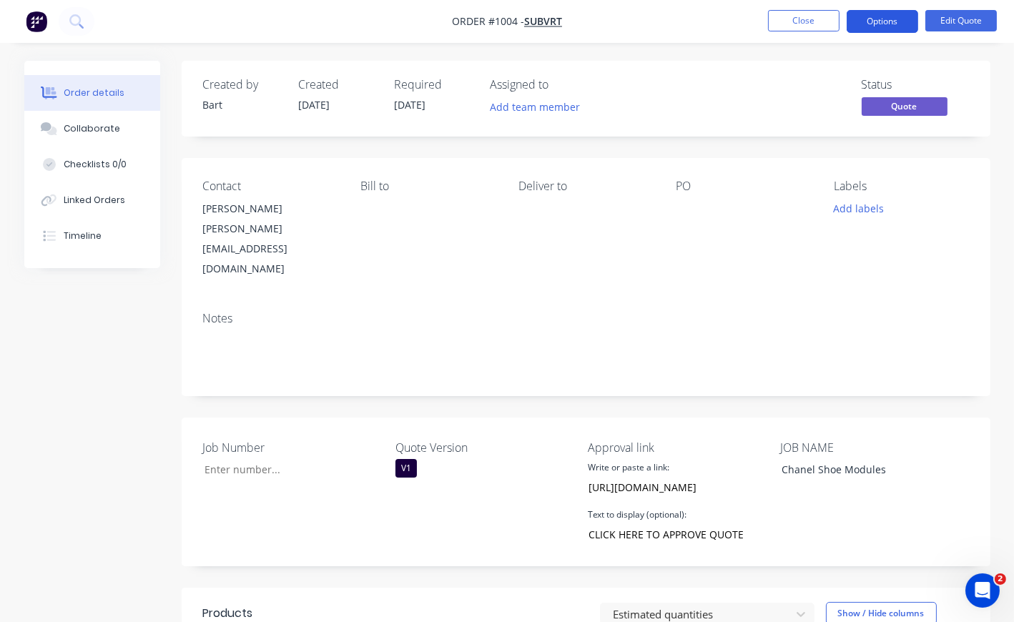
click at [886, 24] on button "Options" at bounding box center [881, 21] width 71 height 23
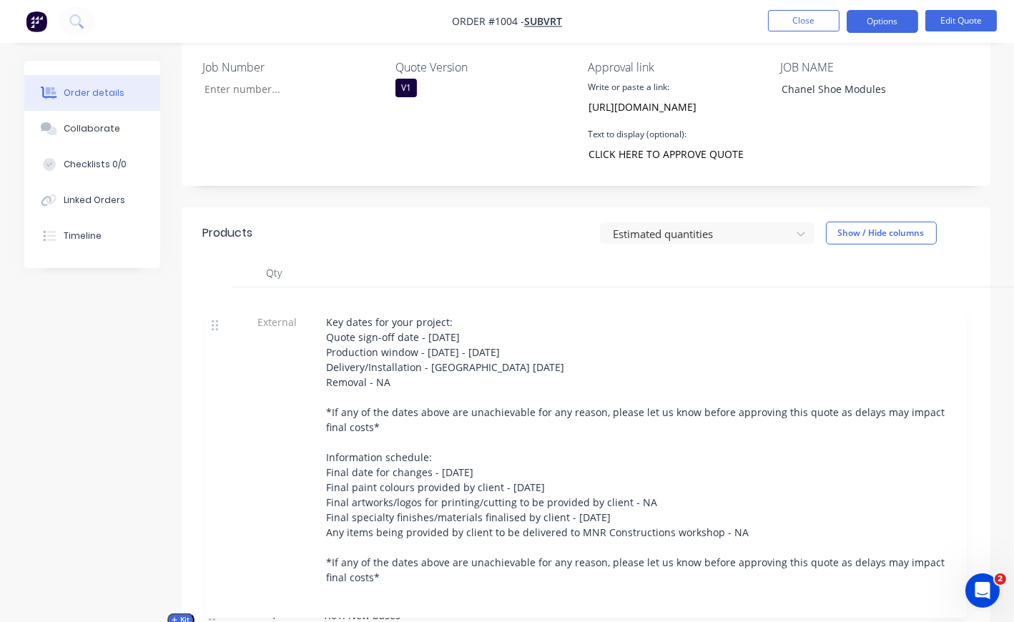
scroll to position [381, 0]
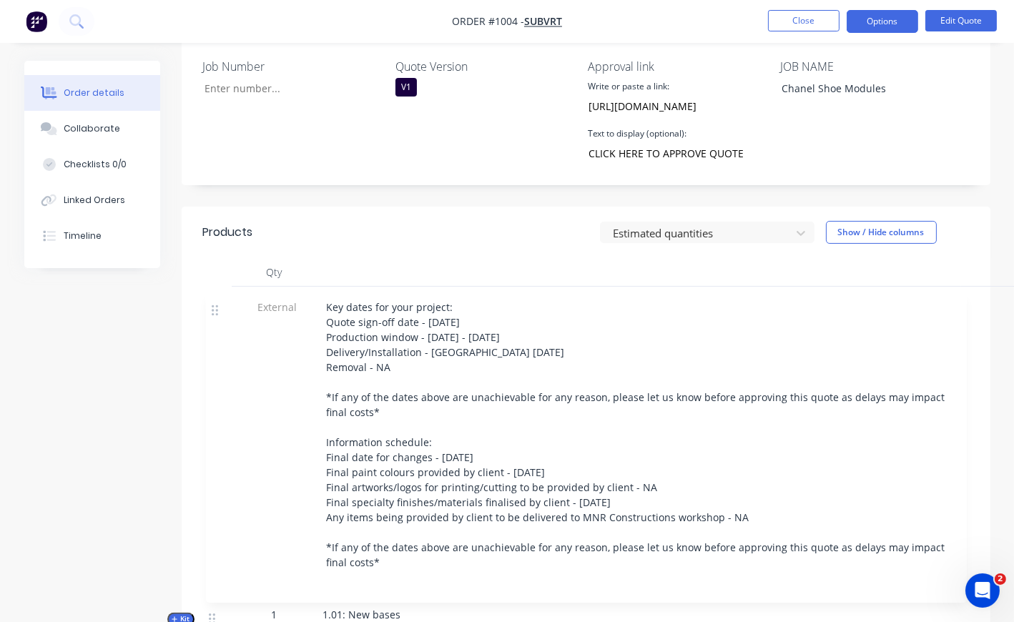
drag, startPoint x: 215, startPoint y: 368, endPoint x: 219, endPoint y: 313, distance: 55.2
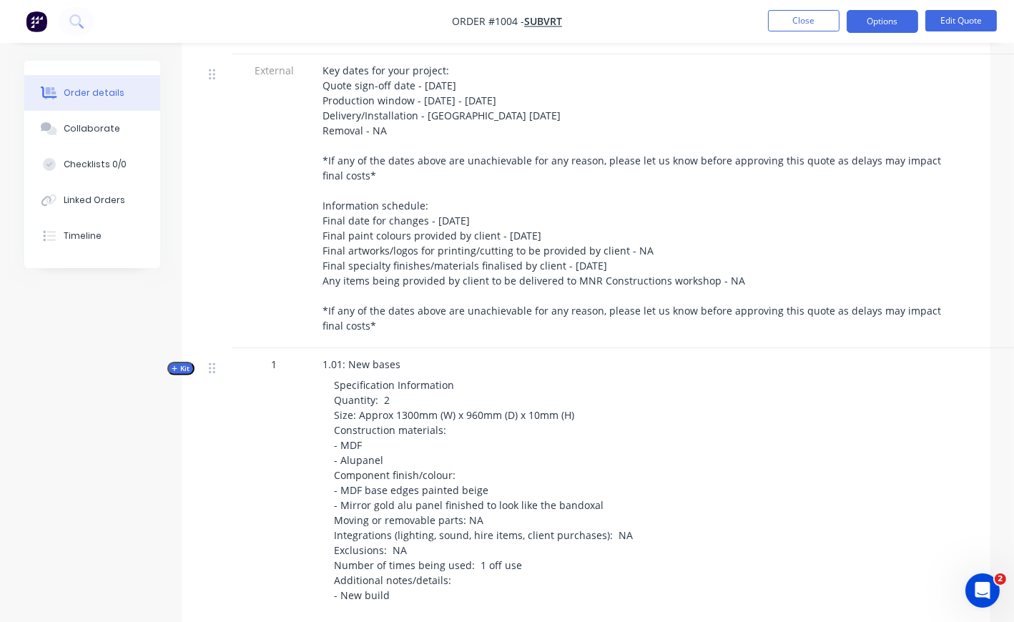
scroll to position [619, 0]
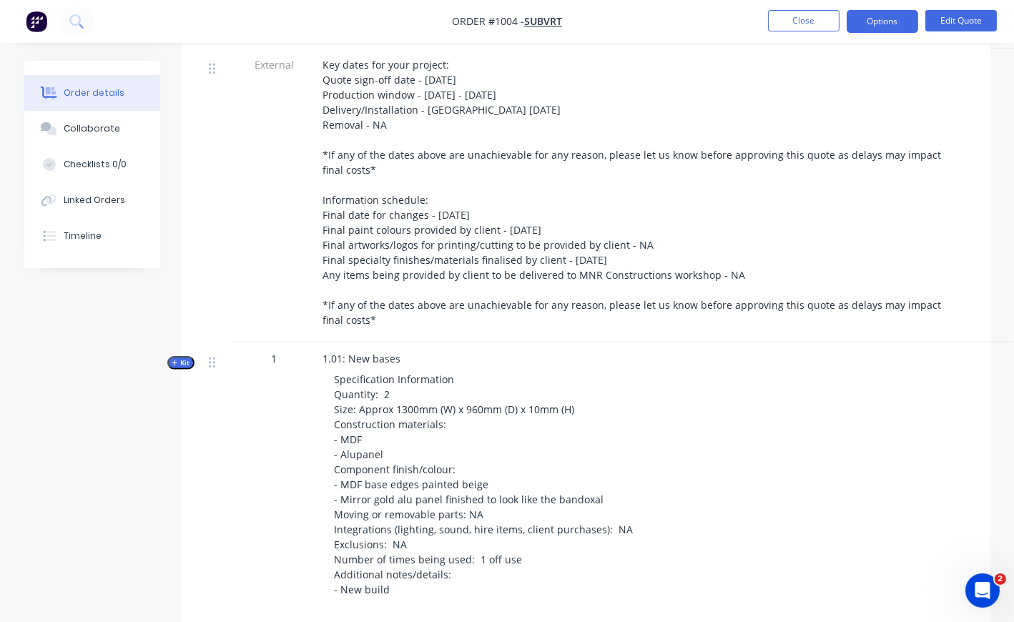
click at [189, 368] on span "Kit" at bounding box center [181, 362] width 19 height 11
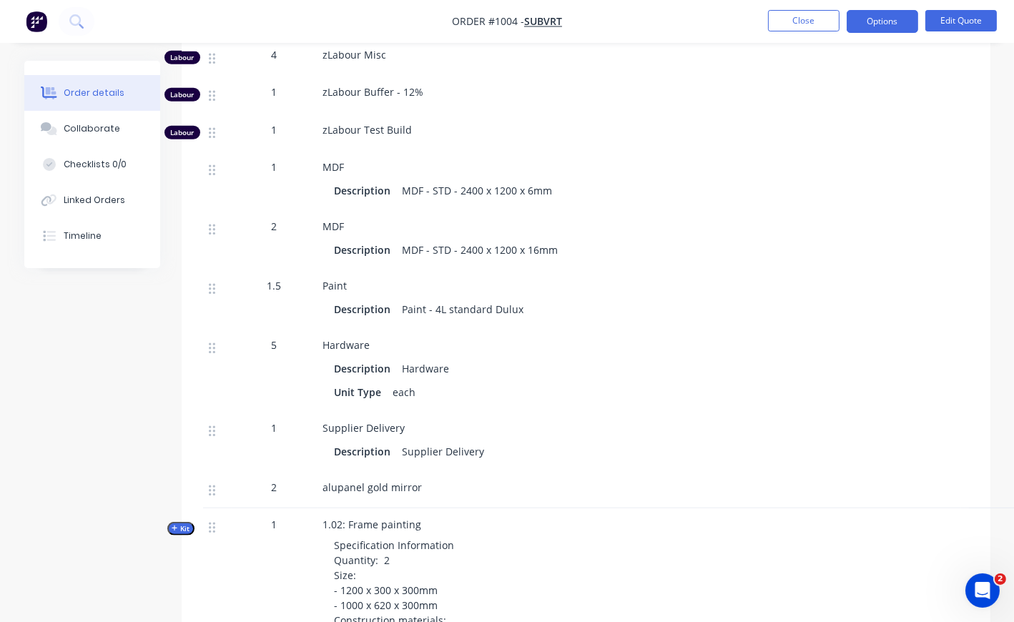
scroll to position [1651, 0]
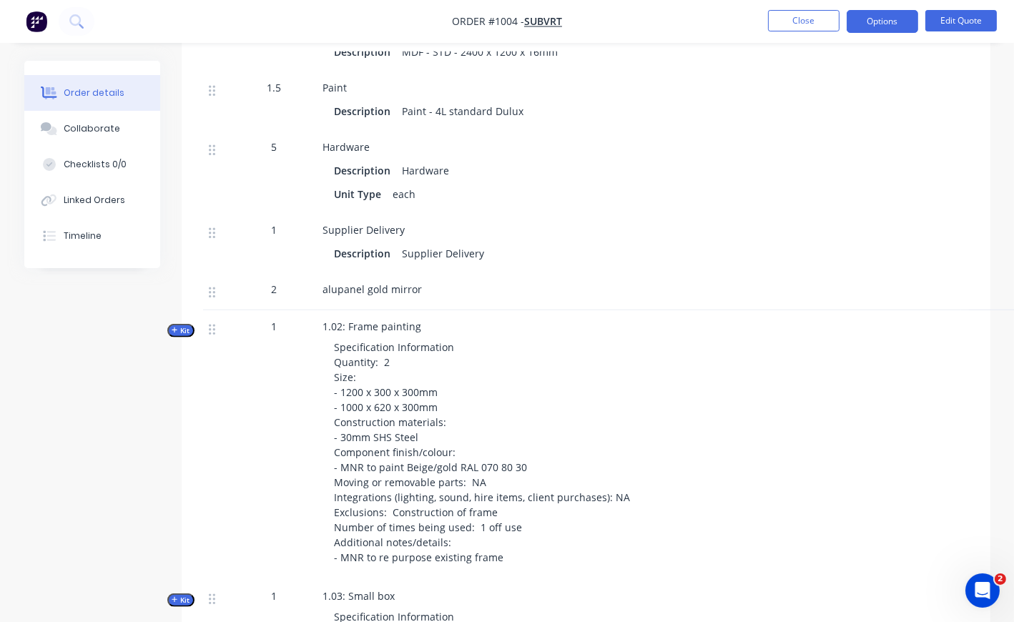
click at [190, 336] on span "Kit" at bounding box center [181, 330] width 19 height 11
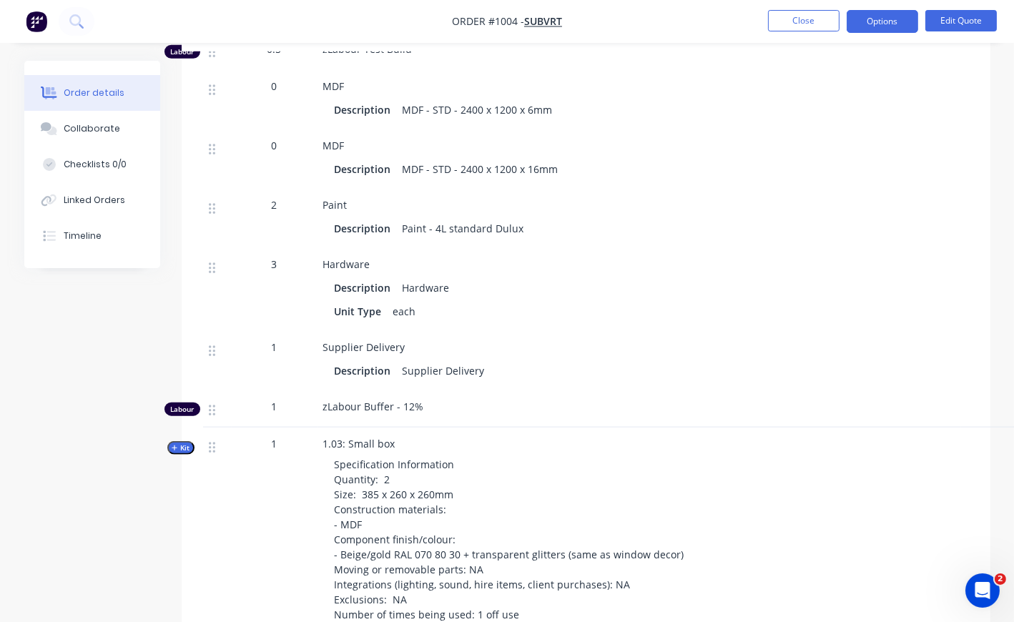
scroll to position [2605, 0]
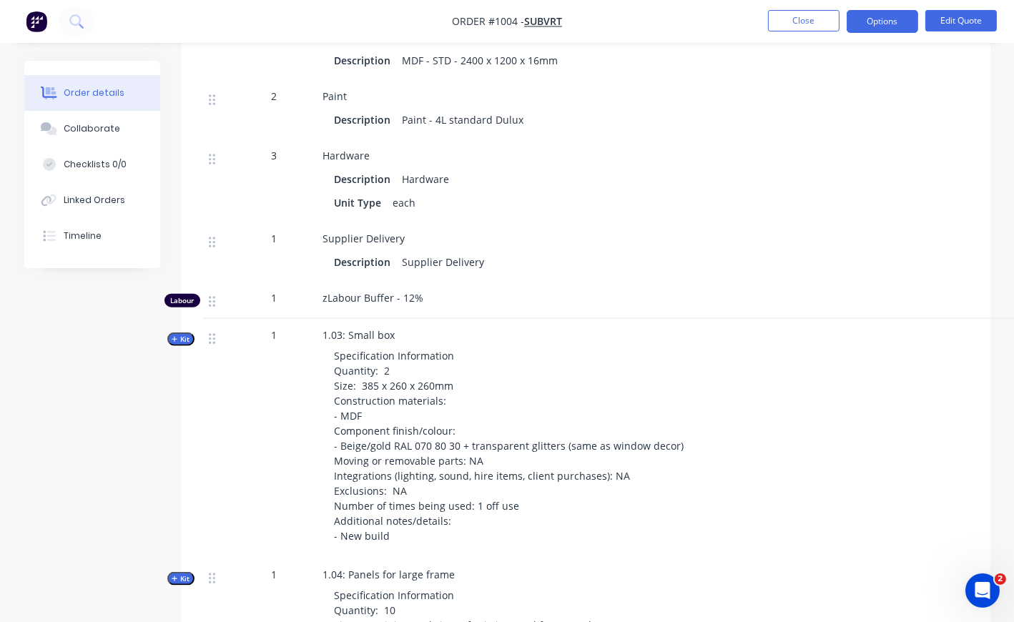
click at [183, 345] on span "Kit" at bounding box center [181, 339] width 19 height 11
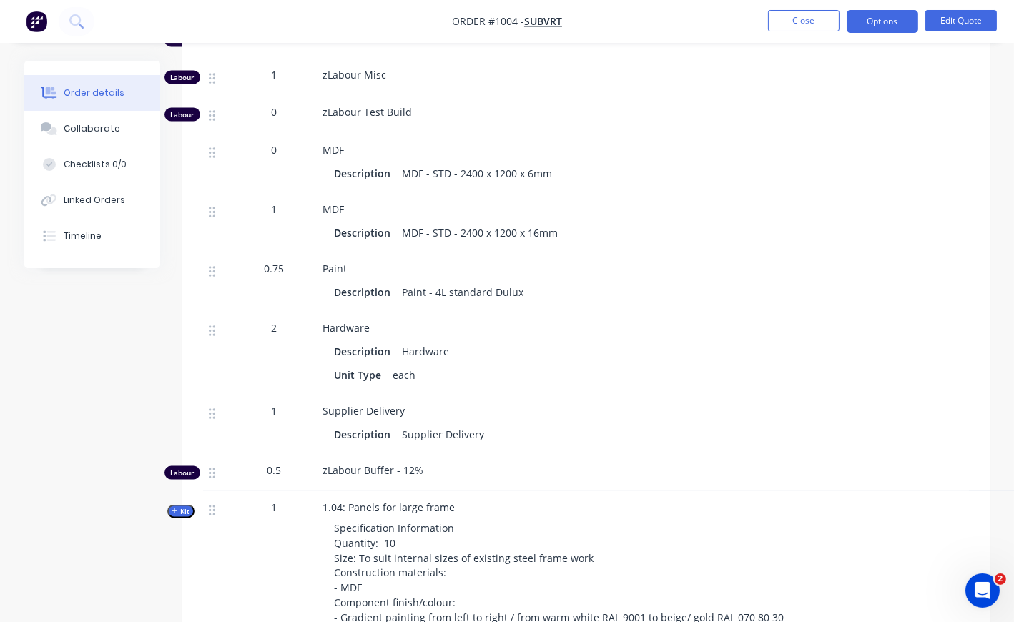
scroll to position [3558, 0]
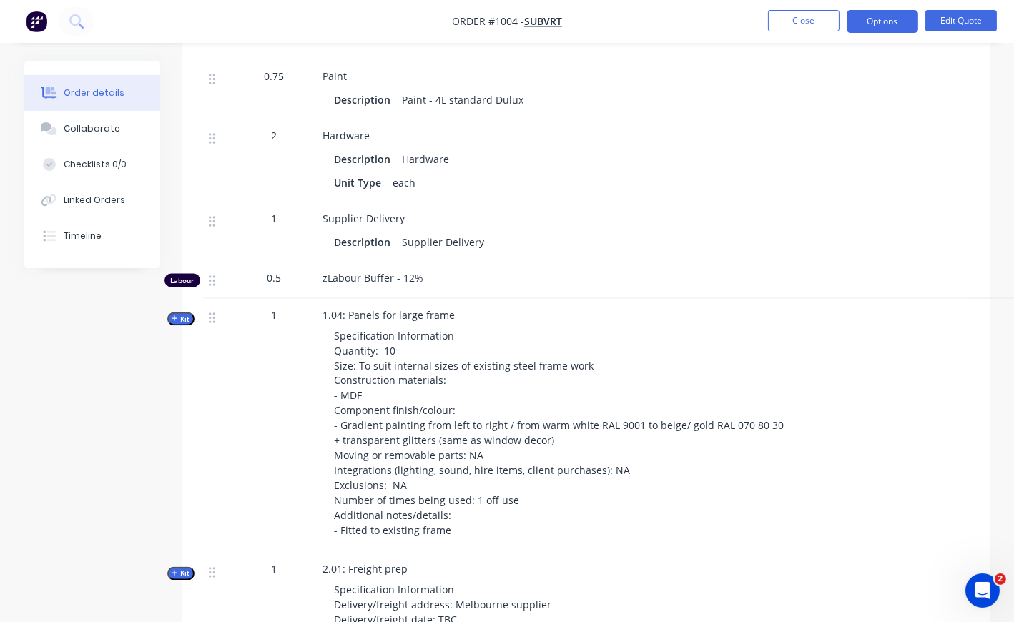
click at [183, 325] on span "Kit" at bounding box center [181, 319] width 19 height 11
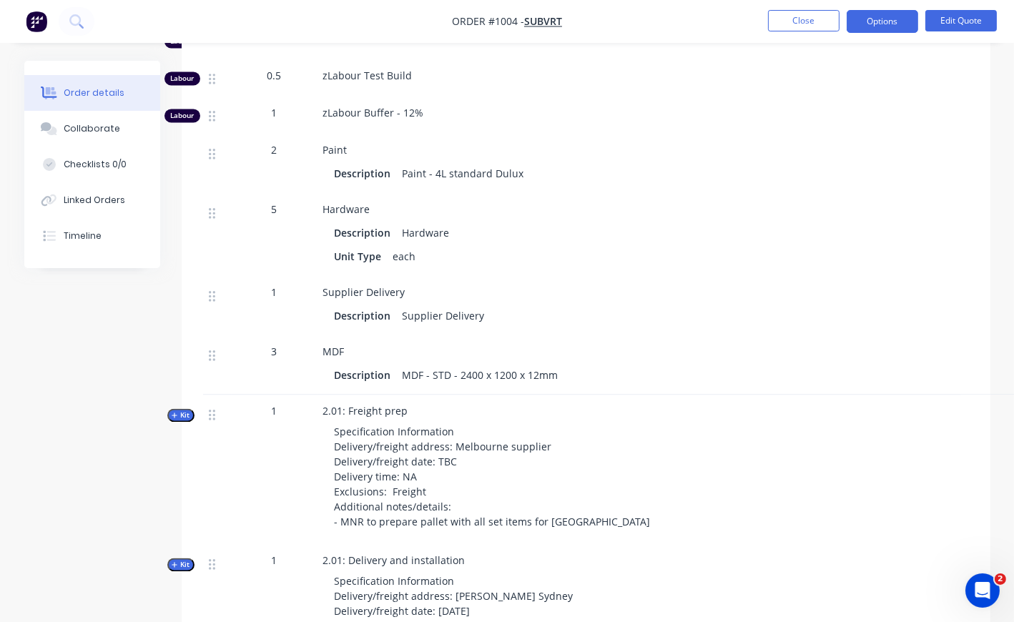
scroll to position [4510, 0]
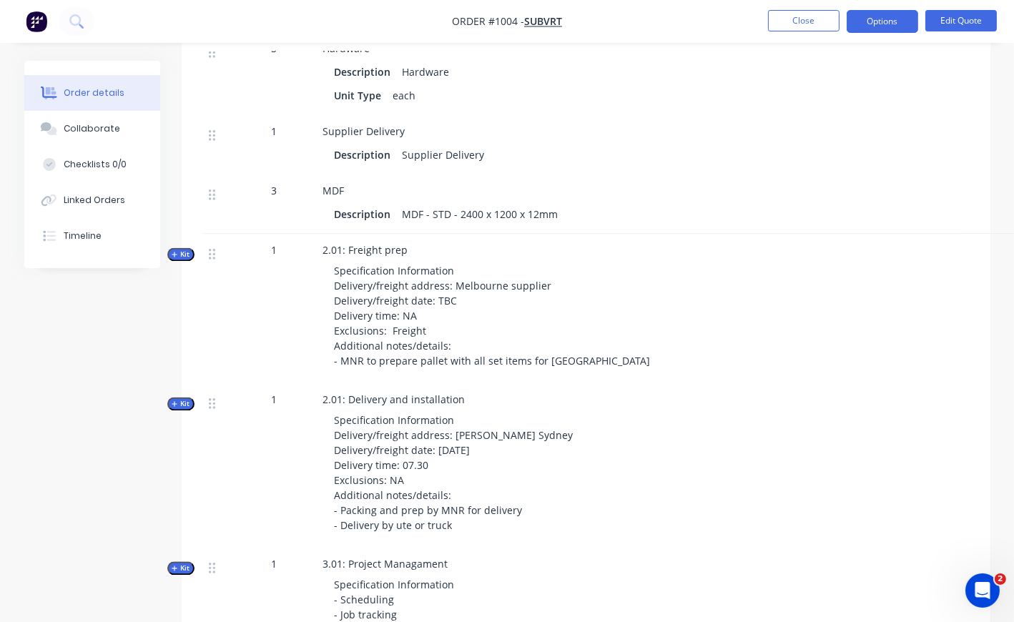
click at [179, 259] on span "Kit" at bounding box center [181, 254] width 19 height 11
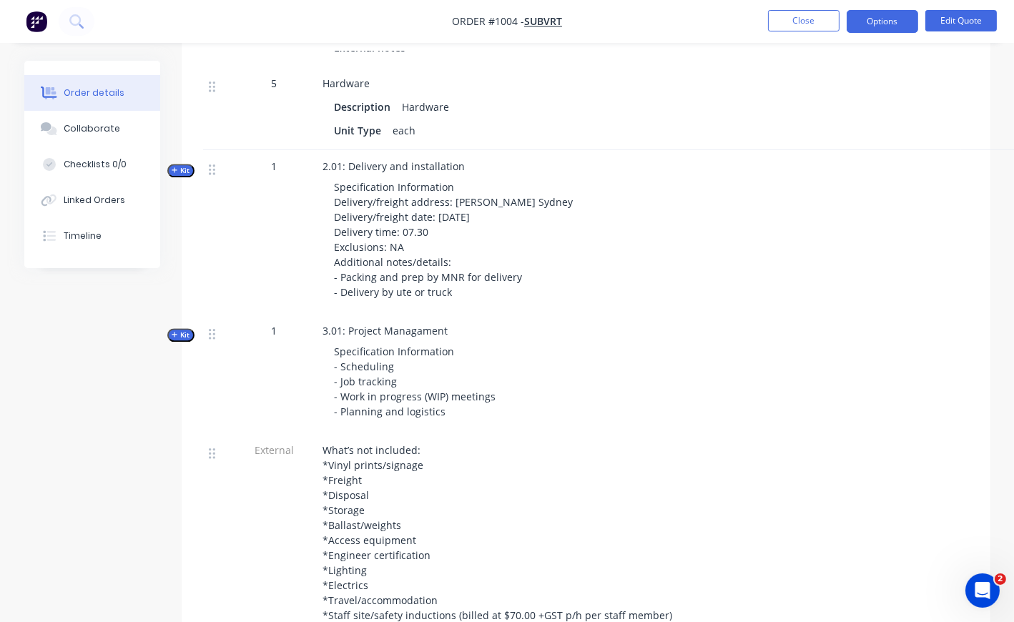
scroll to position [5464, 0]
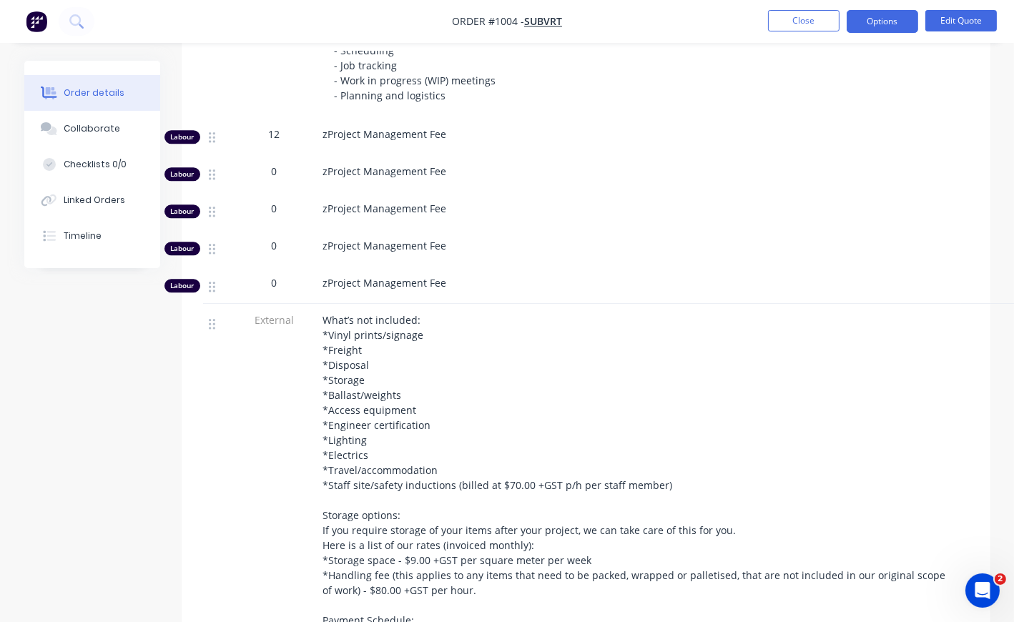
scroll to position [5242, 0]
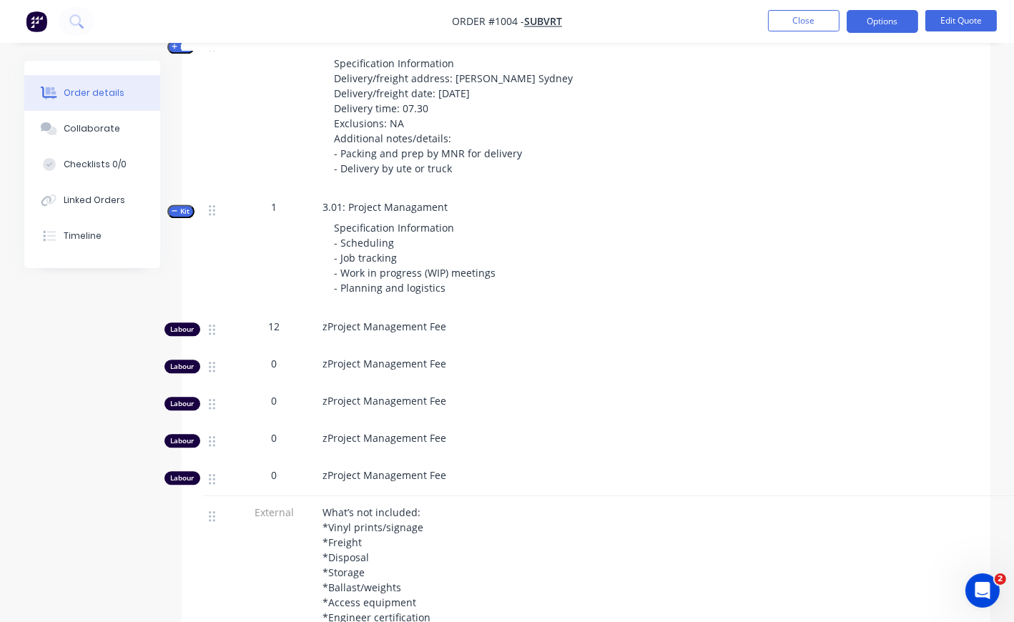
click at [185, 52] on span "Kit" at bounding box center [181, 46] width 19 height 11
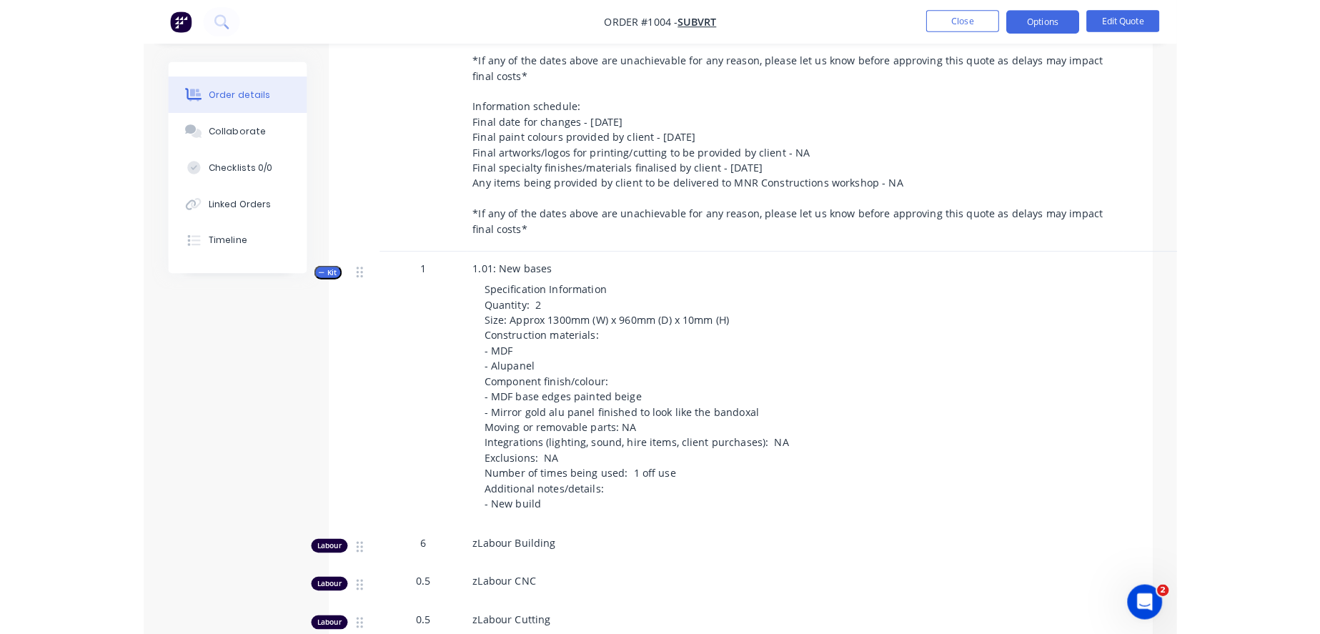
scroll to position [794, 0]
